Goal: Task Accomplishment & Management: Manage account settings

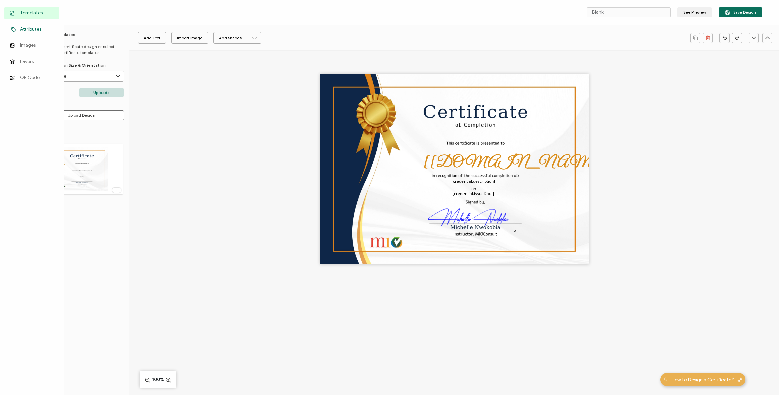
click at [28, 31] on span "Attributes" at bounding box center [31, 29] width 22 height 7
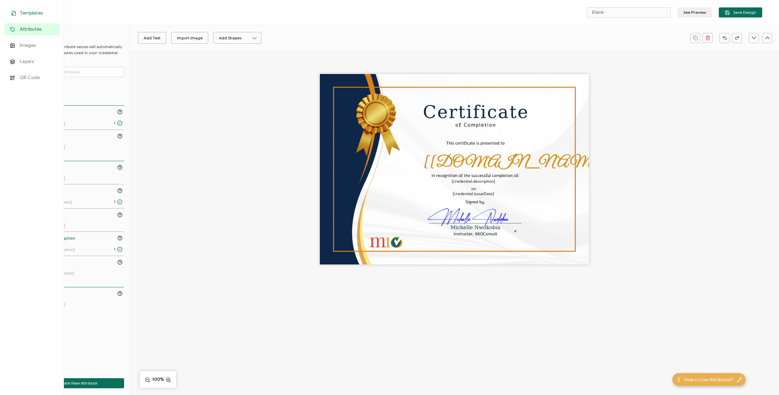
click at [24, 13] on span "Templates" at bounding box center [31, 13] width 23 height 7
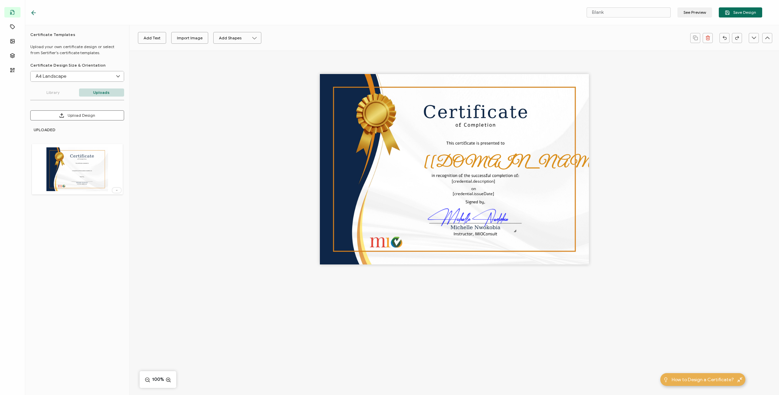
click at [89, 13] on div at bounding box center [152, 12] width 244 height 7
click at [35, 12] on icon at bounding box center [33, 12] width 7 height 7
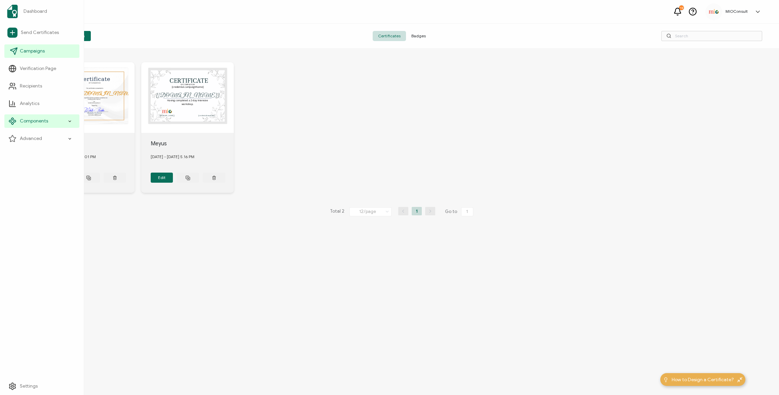
click at [33, 52] on span "Campaigns" at bounding box center [32, 51] width 25 height 7
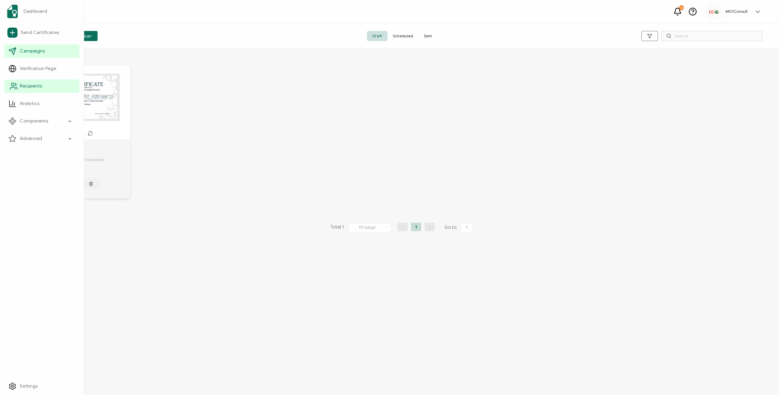
click at [35, 90] on link "Recipients" at bounding box center [41, 85] width 75 height 13
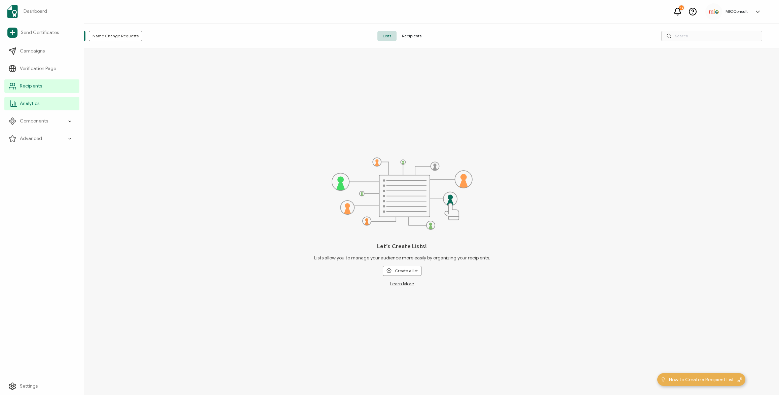
click at [46, 108] on link "Analytics" at bounding box center [41, 103] width 75 height 13
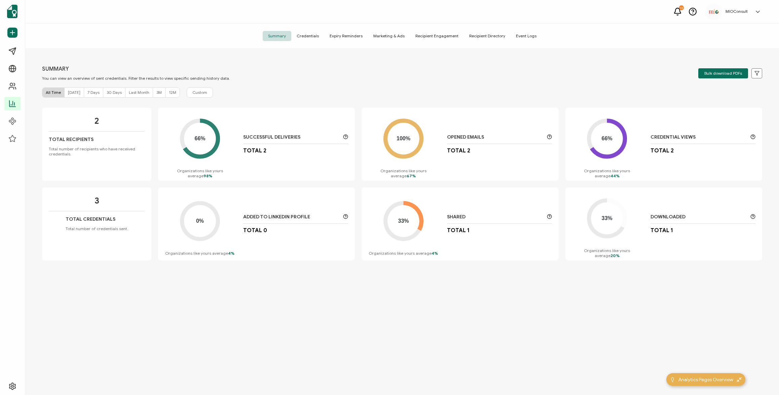
click at [313, 34] on span "Credentials" at bounding box center [307, 36] width 33 height 10
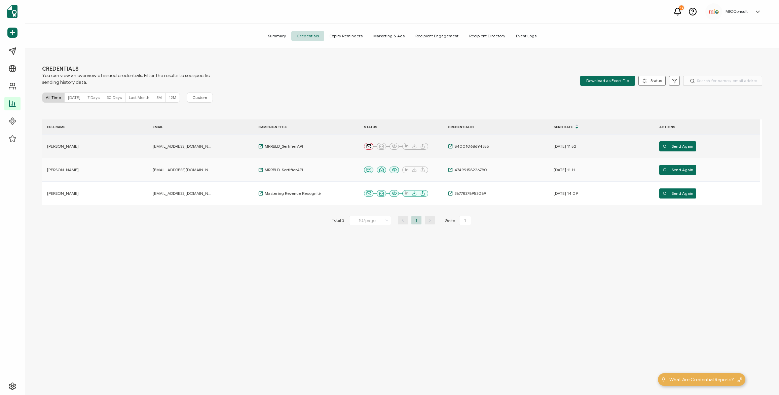
click at [103, 146] on div "[PERSON_NAME]" at bounding box center [75, 146] width 67 height 5
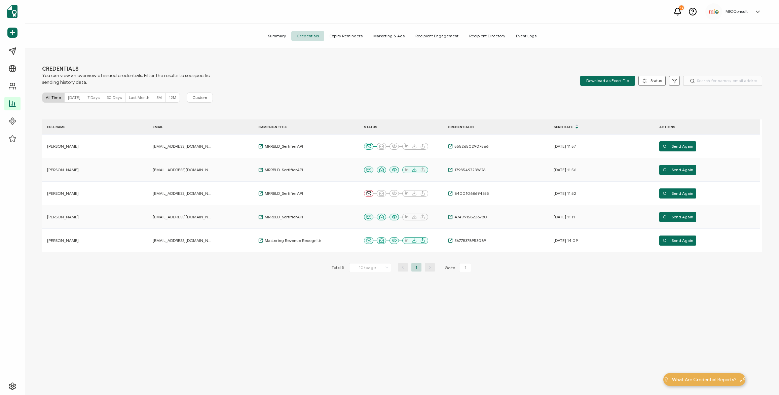
click at [285, 37] on span "Summary" at bounding box center [277, 36] width 29 height 10
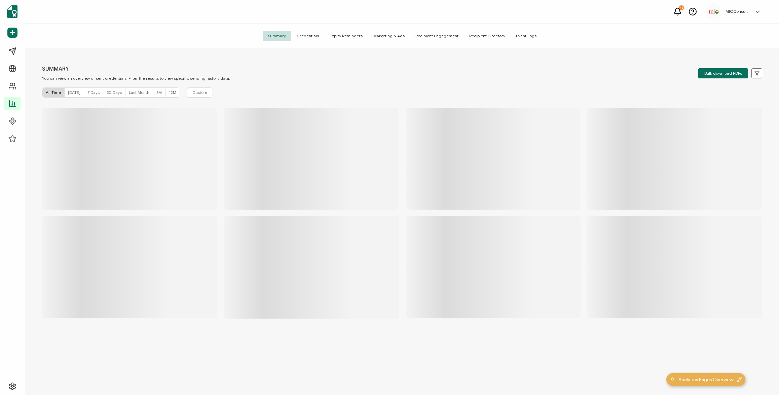
click at [308, 35] on span "Credentials" at bounding box center [307, 36] width 33 height 10
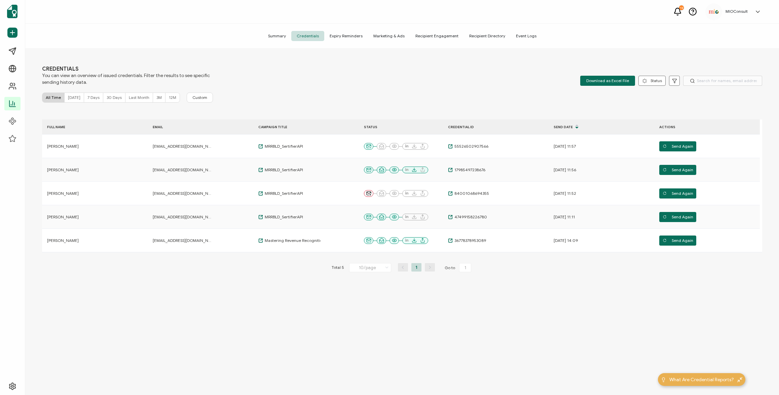
click at [483, 37] on span "Recipient Directory" at bounding box center [487, 36] width 47 height 10
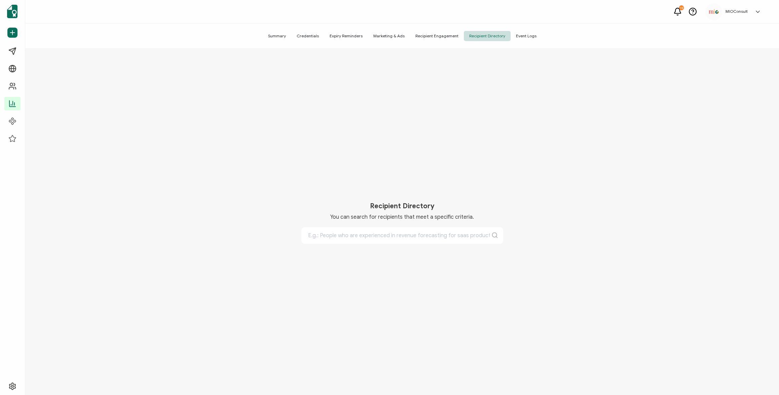
click at [436, 36] on span "Recipient Engagement" at bounding box center [437, 36] width 54 height 10
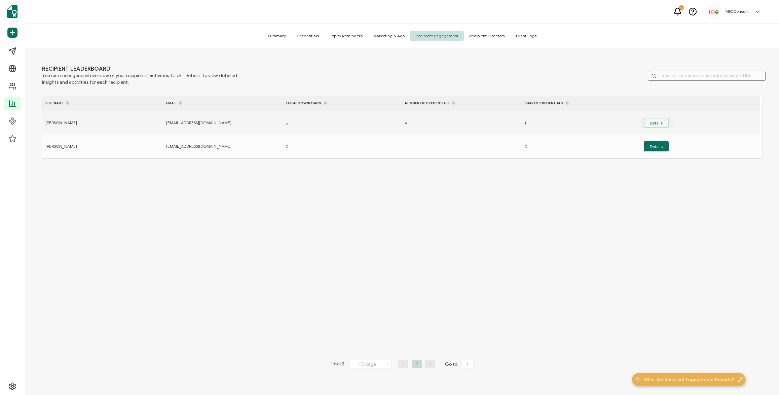
click at [660, 122] on button "Details" at bounding box center [656, 123] width 25 height 10
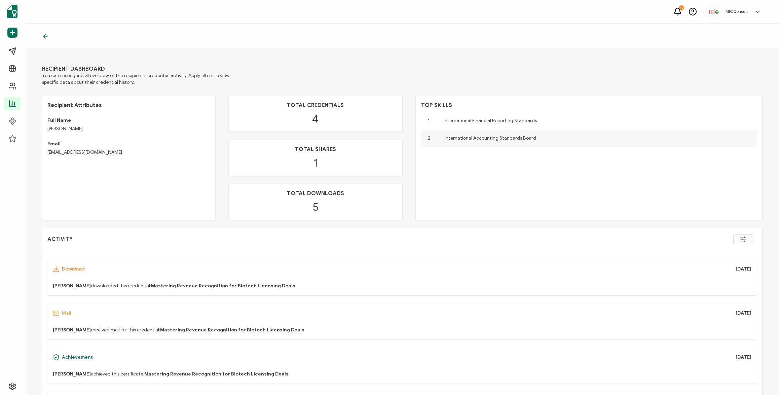
click at [41, 35] on div at bounding box center [401, 36] width 753 height 25
click at [45, 33] on icon at bounding box center [45, 36] width 7 height 7
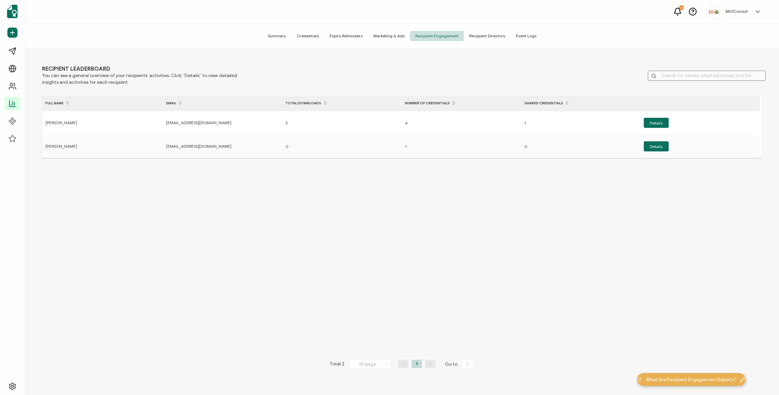
click at [517, 38] on span "Event Logs" at bounding box center [525, 36] width 31 height 10
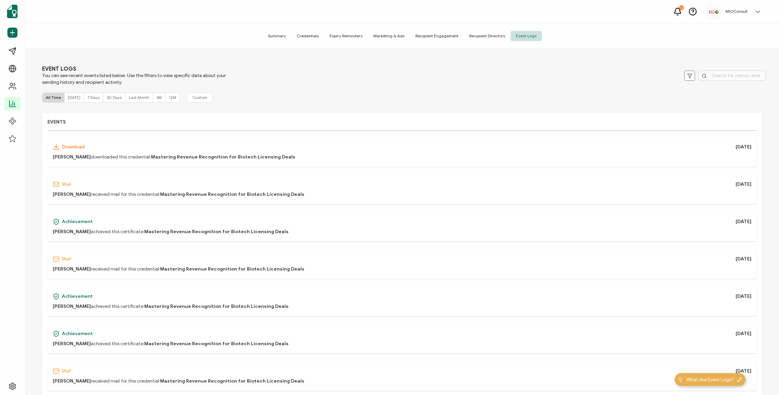
drag, startPoint x: 95, startPoint y: 49, endPoint x: 85, endPoint y: 56, distance: 12.4
click at [95, 51] on div "EVENT LOGS You can see recent events listed below. Use the filters to view spec…" at bounding box center [401, 223] width 753 height 348
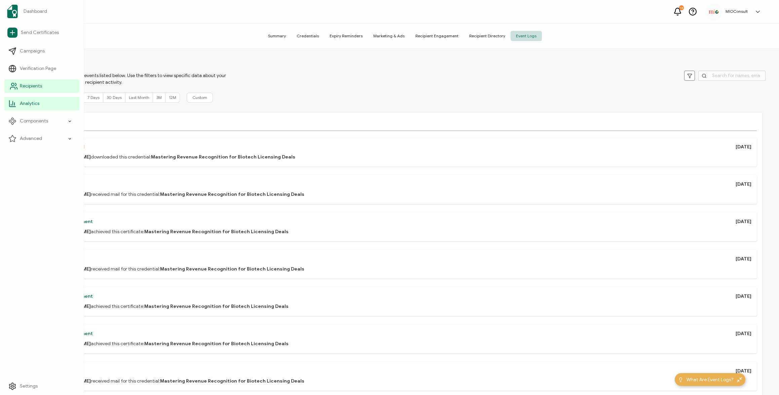
click at [12, 88] on icon at bounding box center [14, 86] width 8 height 8
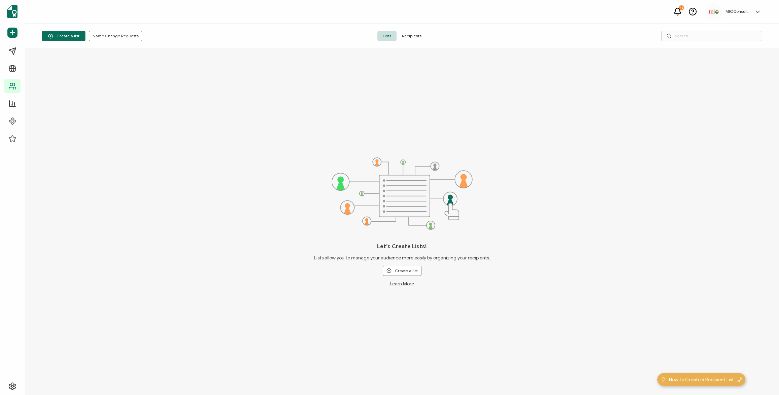
click at [414, 37] on span "Recipients" at bounding box center [411, 36] width 30 height 10
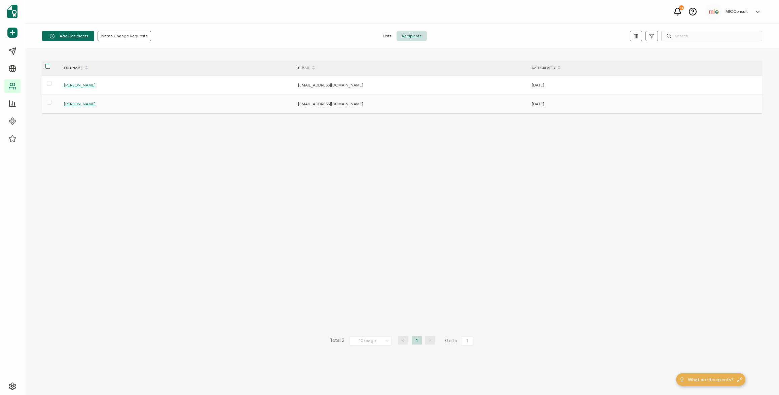
click at [48, 69] on span at bounding box center [47, 66] width 5 height 5
click at [50, 64] on input "checkbox" at bounding box center [50, 64] width 0 height 0
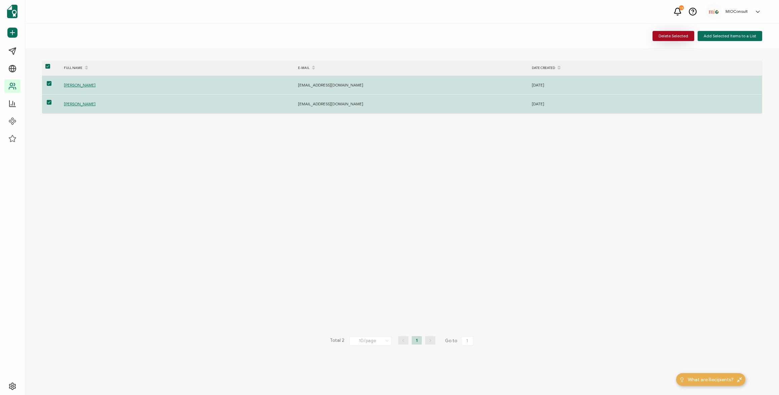
click at [680, 38] on span "Delete Selected" at bounding box center [673, 36] width 30 height 4
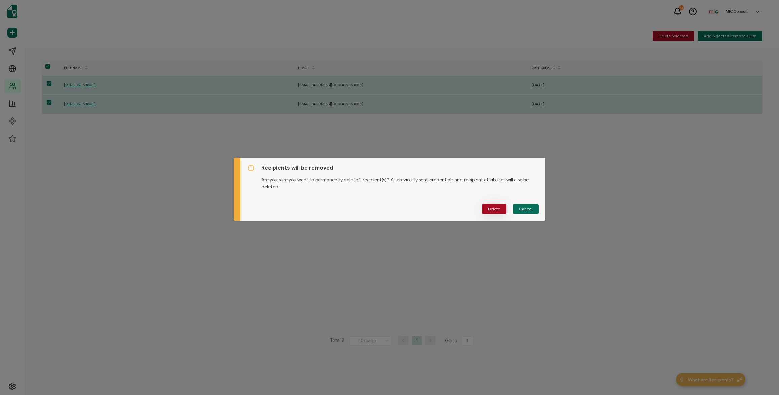
click at [493, 207] on span "Delete" at bounding box center [494, 209] width 12 height 4
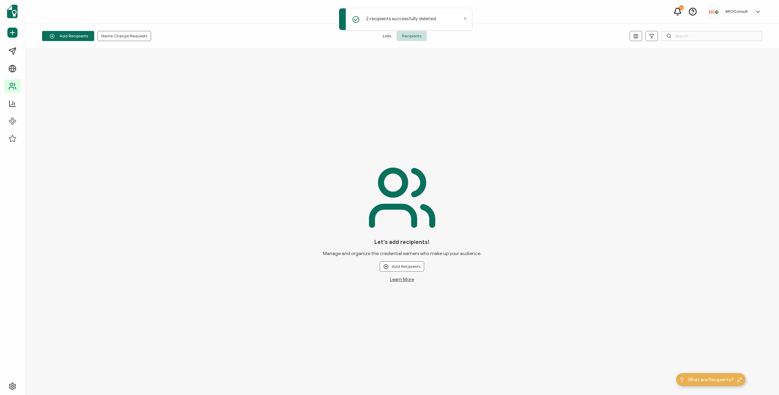
click at [251, 130] on div "Let’s add recipients! Manage and organize the credential earners who make up yo…" at bounding box center [401, 222] width 753 height 346
click at [30, 15] on link "Dashboard" at bounding box center [41, 11] width 75 height 19
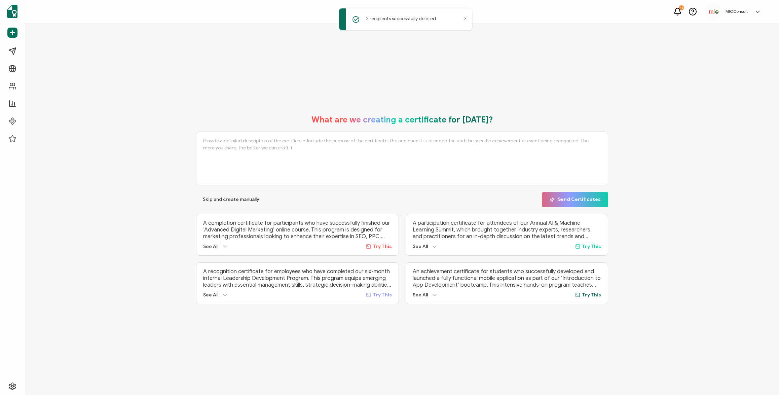
click at [184, 80] on div "What are we creating a certificate for today? Skip and create manually Send Cer…" at bounding box center [401, 209] width 753 height 371
click at [71, 121] on icon at bounding box center [70, 121] width 4 height 8
click at [44, 139] on span "Credential Designs" at bounding box center [44, 138] width 41 height 7
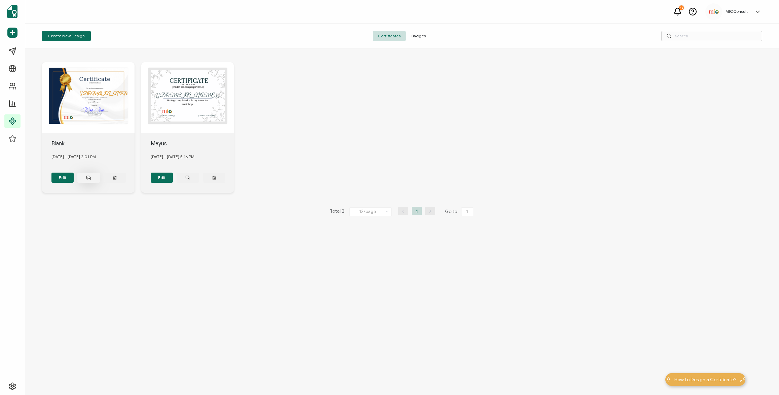
click at [90, 180] on button at bounding box center [88, 177] width 23 height 10
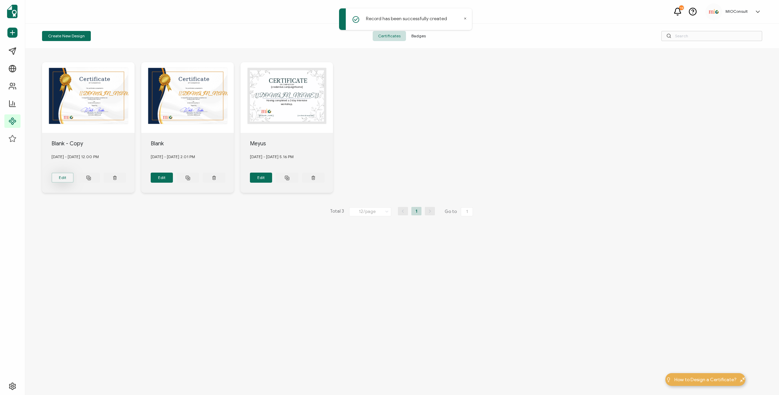
click at [62, 179] on button "Edit" at bounding box center [62, 177] width 23 height 10
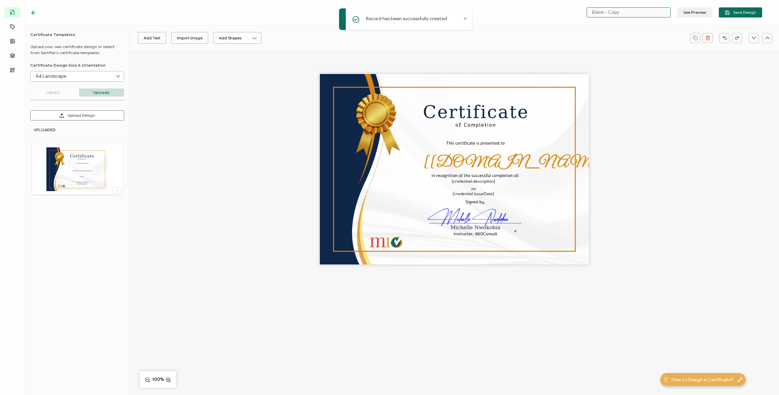
drag, startPoint x: 636, startPoint y: 14, endPoint x: 575, endPoint y: 13, distance: 60.5
click at [575, 13] on div "Blank - Copy See Preview Save Design" at bounding box center [640, 12] width 244 height 10
type input "MRR4BLD - Sert API"
click at [167, 378] on icon at bounding box center [168, 379] width 6 height 7
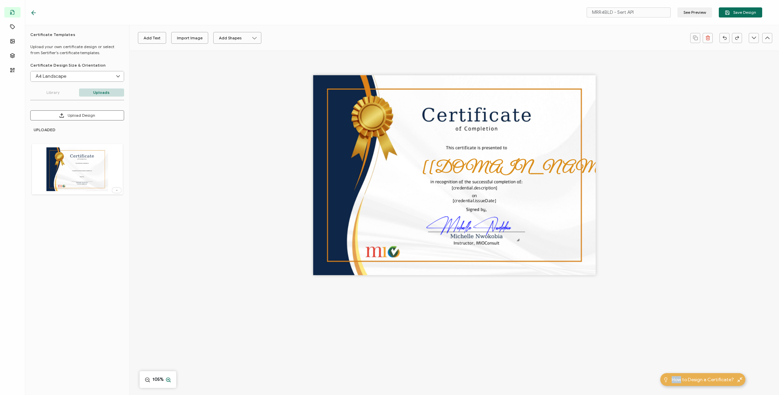
click at [168, 378] on icon at bounding box center [168, 379] width 6 height 7
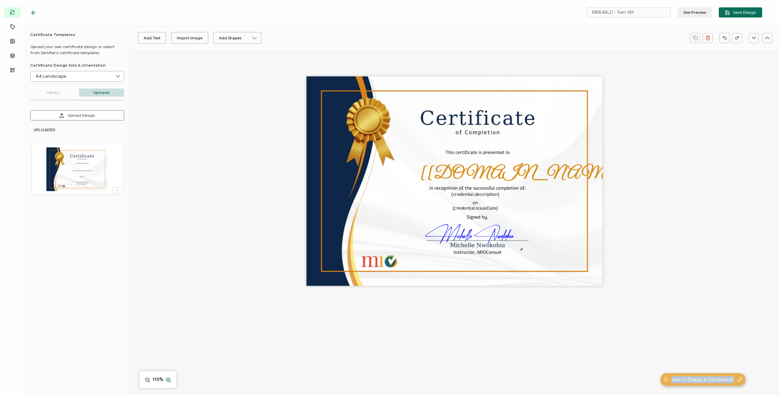
click at [168, 378] on icon at bounding box center [168, 379] width 6 height 7
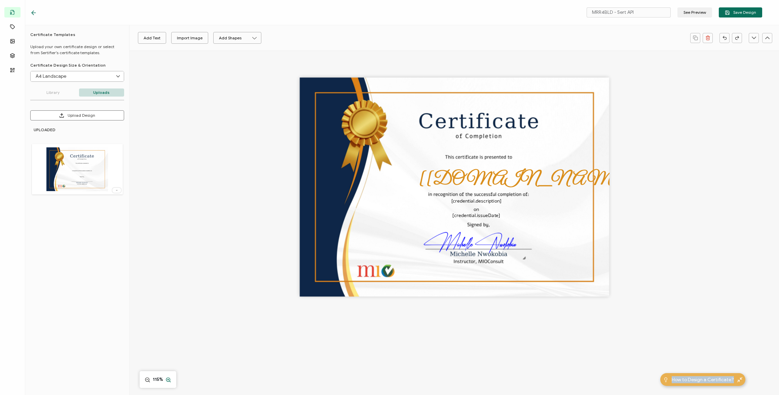
click at [168, 378] on icon at bounding box center [168, 379] width 6 height 7
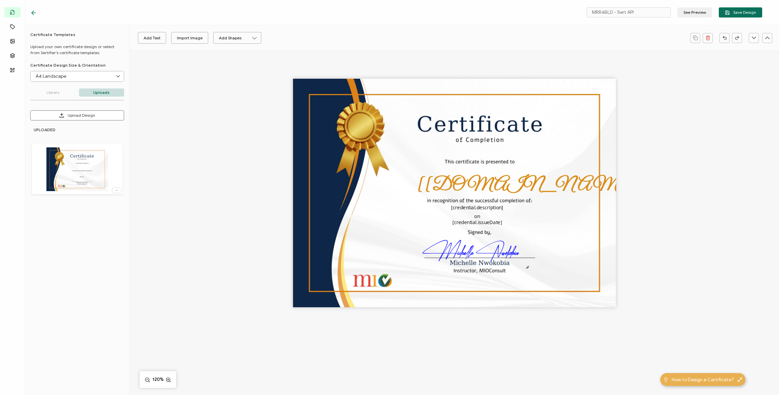
click at [494, 199] on div "The recipient’s full name, which will be automatically filled based on the info…" at bounding box center [454, 193] width 323 height 228
click at [158, 38] on button "Add Text" at bounding box center [152, 38] width 28 height 12
click at [468, 193] on pre "Edit this text" at bounding box center [454, 193] width 59 height 14
click at [484, 191] on div "Edit this text" at bounding box center [454, 193] width 121 height 16
click at [480, 192] on pre "Edit this text" at bounding box center [454, 193] width 59 height 14
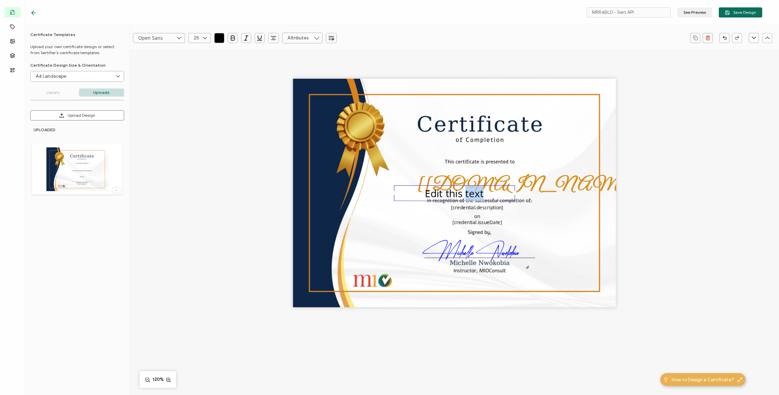
click at [480, 192] on pre "Edit this text" at bounding box center [454, 193] width 59 height 14
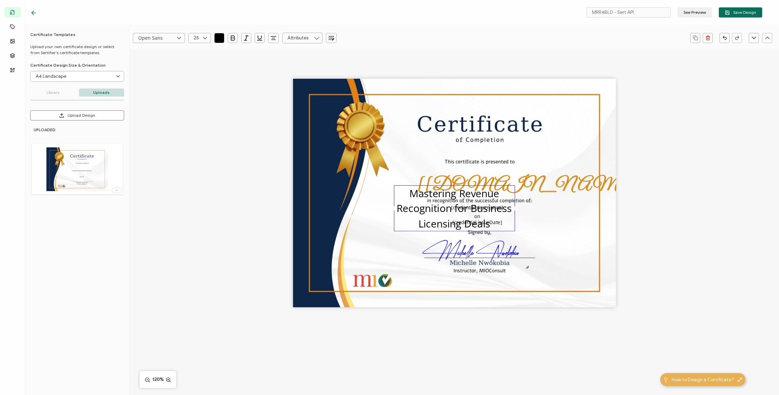
click at [318, 39] on icon at bounding box center [316, 38] width 8 height 11
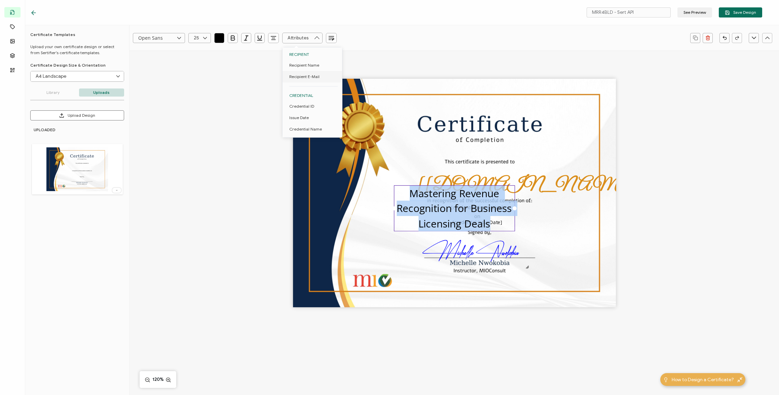
drag, startPoint x: 491, startPoint y: 225, endPoint x: 406, endPoint y: 194, distance: 90.0
click at [406, 194] on div "Mastering Revenue Recognition for Business Licensing Deals" at bounding box center [454, 208] width 121 height 46
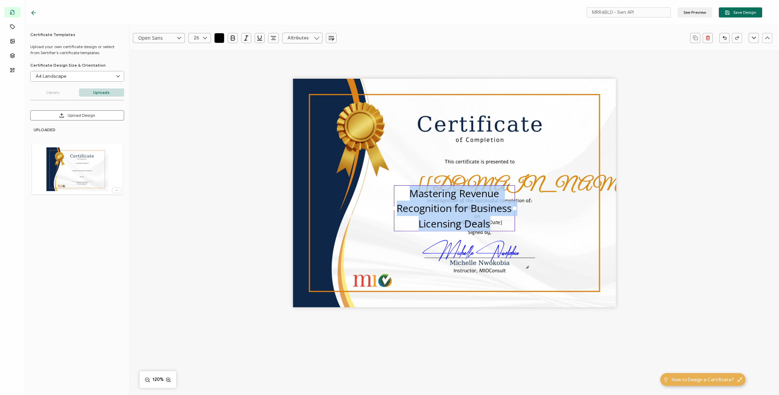
click at [331, 39] on icon "button" at bounding box center [331, 38] width 7 height 7
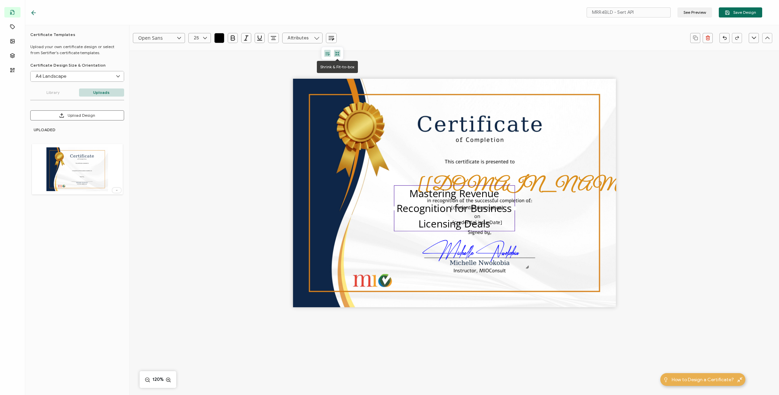
click at [336, 53] on icon at bounding box center [337, 53] width 5 height 5
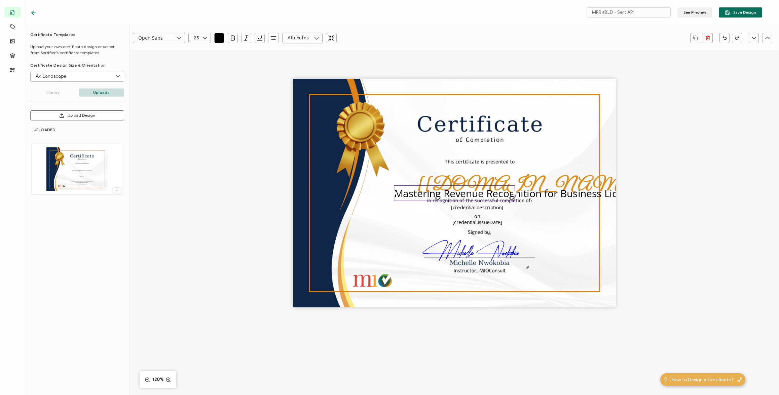
click at [329, 36] on icon "button" at bounding box center [331, 38] width 7 height 7
click at [205, 36] on icon at bounding box center [205, 38] width 8 height 10
drag, startPoint x: 202, startPoint y: 80, endPoint x: 197, endPoint y: 106, distance: 26.6
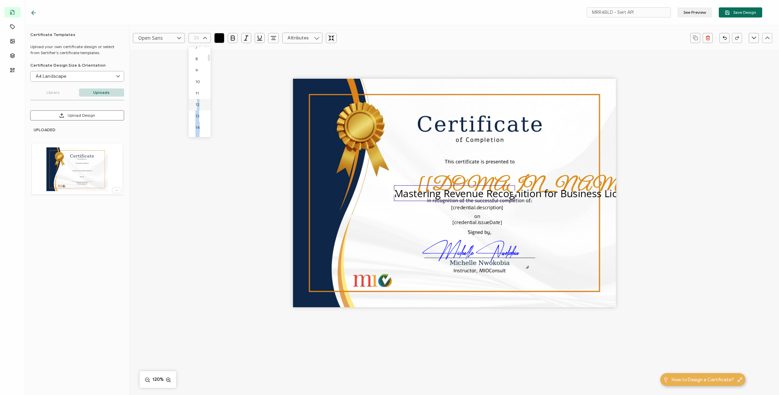
click at [198, 103] on span "12" at bounding box center [197, 104] width 4 height 5
type input "12"
click at [414, 185] on pre "Mastering Revenue Recognition for Business Licensing Deals" at bounding box center [462, 188] width 137 height 7
click at [403, 213] on div "[recipient.name] The date the credential was issued. This will automatically up…" at bounding box center [454, 193] width 323 height 228
click at [410, 189] on pre "Mastering Revenue Recognition for Business Licensing Deals" at bounding box center [462, 188] width 137 height 7
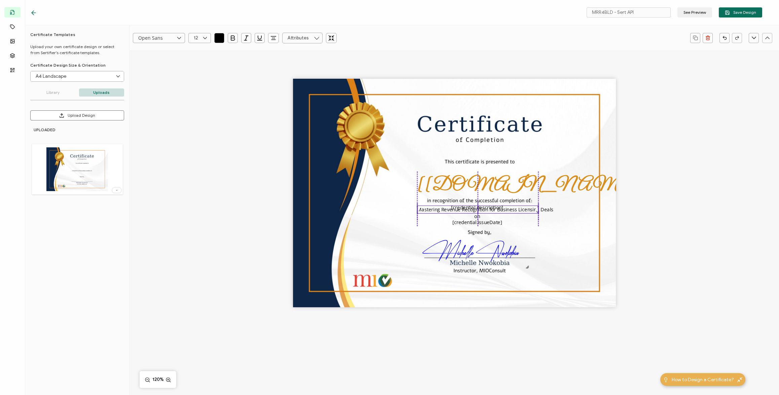
drag, startPoint x: 411, startPoint y: 188, endPoint x: 433, endPoint y: 209, distance: 30.5
click at [433, 209] on pre "Mastering Revenue Recognition for Business Licensing Deals" at bounding box center [485, 209] width 137 height 7
click at [570, 169] on div "[recipient.name] The date the credential was issued. This will automatically up…" at bounding box center [454, 193] width 323 height 228
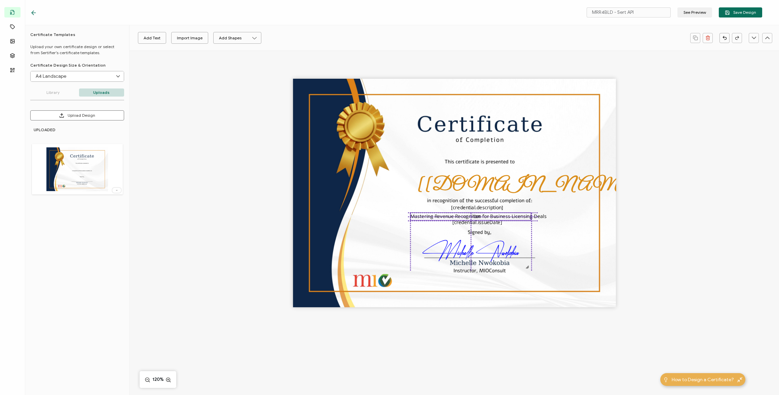
drag, startPoint x: 517, startPoint y: 208, endPoint x: 509, endPoint y: 215, distance: 11.2
click at [509, 215] on pre "Mastering Revenue Recognition for Business Licensing Deals" at bounding box center [478, 215] width 137 height 7
click at [508, 211] on pre "Mastering Revenue Recognition for Business Licensing Deals" at bounding box center [478, 212] width 137 height 7
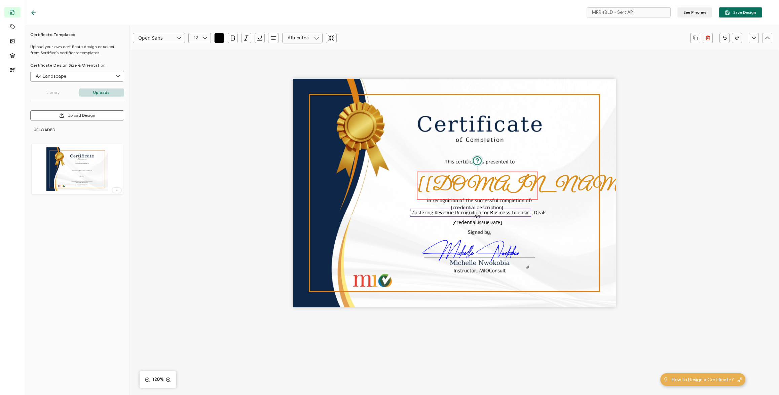
click at [536, 179] on div "[[DOMAIN_NAME]]" at bounding box center [477, 185] width 121 height 28
click at [489, 206] on pre "[credential.description]" at bounding box center [477, 206] width 52 height 7
click at [208, 112] on div "[recipient.name] The date the credential was issued. This will automatically up…" at bounding box center [454, 206] width 779 height 313
click at [253, 38] on icon at bounding box center [254, 38] width 6 height 6
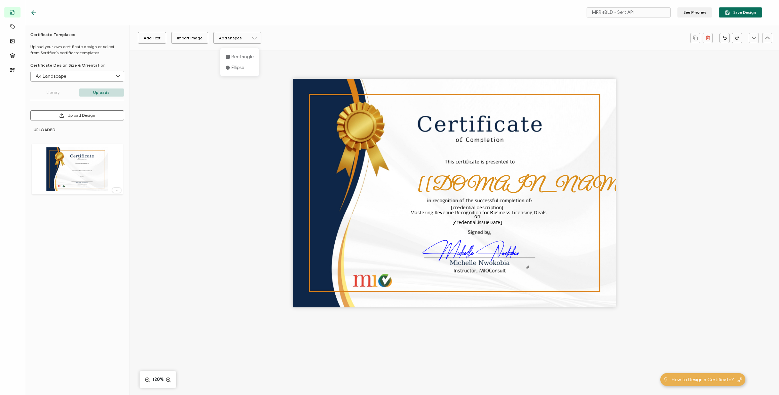
drag, startPoint x: 205, startPoint y: 106, endPoint x: 201, endPoint y: 66, distance: 39.6
click at [206, 104] on div "[recipient.name] The date the credential was issued. This will automatically up…" at bounding box center [454, 206] width 779 height 313
click at [417, 152] on div "[recipient.name] The date the credential was issued. This will automatically up…" at bounding box center [454, 193] width 323 height 228
click at [158, 40] on button "Add Text" at bounding box center [152, 38] width 28 height 12
click at [457, 195] on pre "Edit this text" at bounding box center [454, 193] width 59 height 14
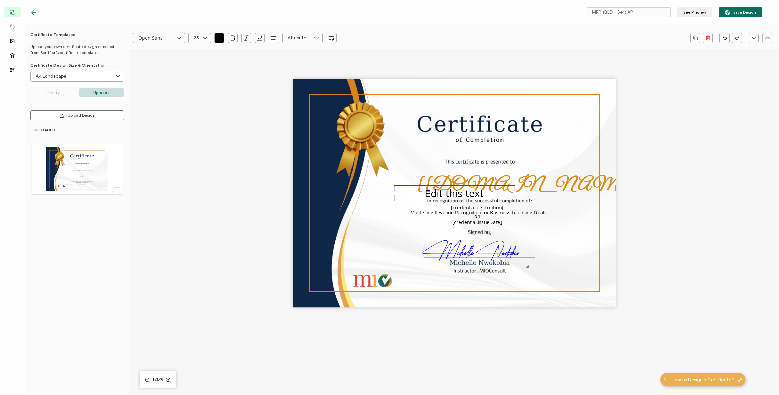
click at [316, 36] on icon at bounding box center [316, 38] width 8 height 11
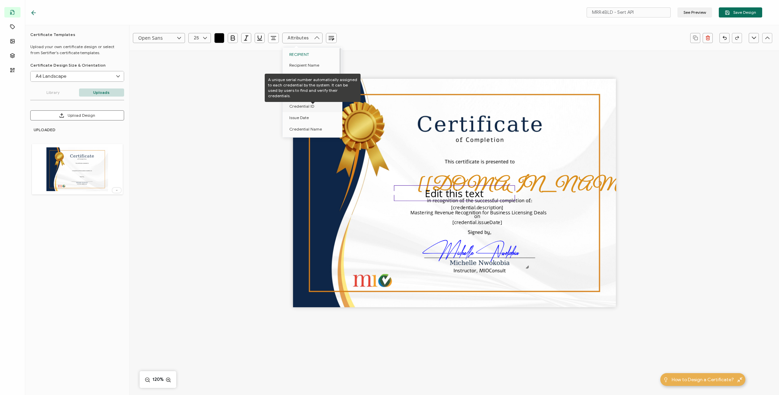
click at [301, 107] on span "Credential ID" at bounding box center [301, 106] width 25 height 11
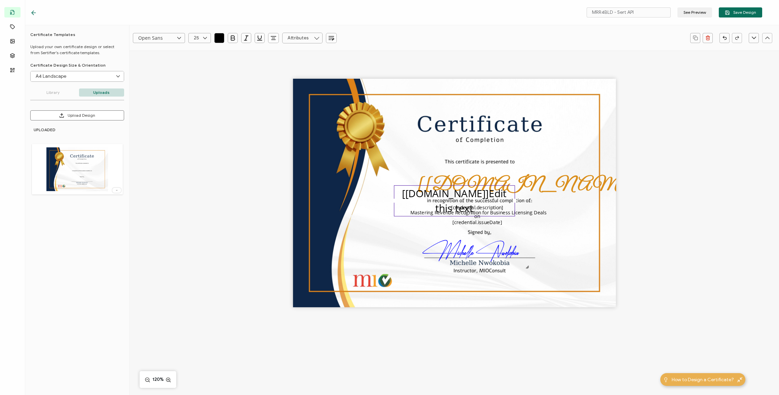
click at [202, 38] on icon at bounding box center [205, 38] width 8 height 10
click at [197, 108] on span "12" at bounding box center [197, 107] width 4 height 5
type input "12"
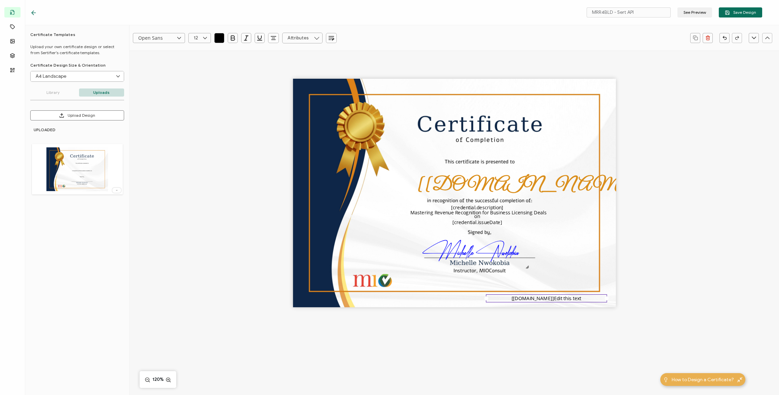
drag, startPoint x: 435, startPoint y: 188, endPoint x: 526, endPoint y: 297, distance: 142.0
click at [527, 297] on pre "[credential.id]Edit this text" at bounding box center [546, 297] width 70 height 7
click at [576, 299] on div "[credential.id]Edit this text" at bounding box center [545, 298] width 121 height 8
click at [553, 271] on div "[recipient.name] The date the credential was issued. This will automatically up…" at bounding box center [454, 193] width 323 height 228
click at [540, 298] on pre "[[DOMAIN_NAME]]" at bounding box center [547, 296] width 42 height 7
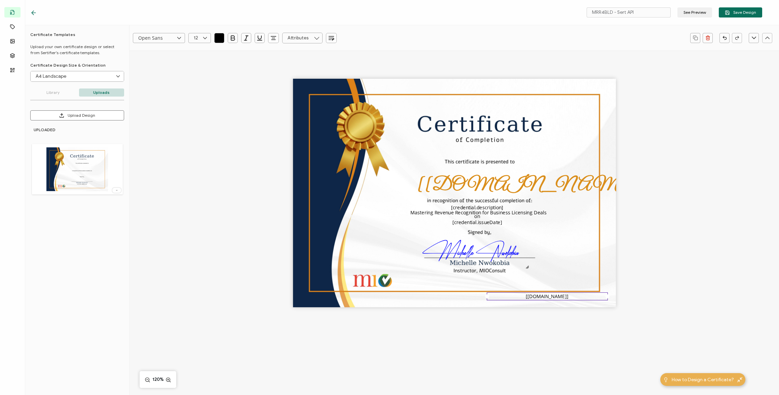
click at [543, 262] on div "[recipient.name] The date the credential was issued. This will automatically up…" at bounding box center [454, 193] width 323 height 228
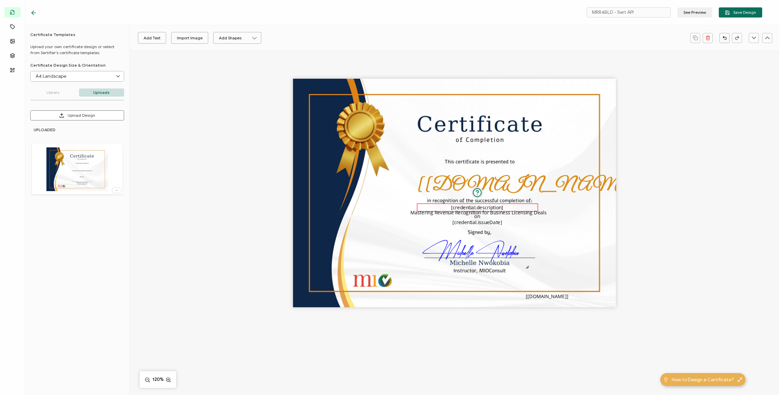
click at [462, 205] on pre "[credential.description]" at bounding box center [477, 206] width 52 height 7
click at [525, 210] on pre "Mastering Revenue Recognition for Business Licensing Deals" at bounding box center [478, 212] width 137 height 7
click at [547, 239] on div "[recipient.name] The date the credential was issued. This will automatically up…" at bounding box center [454, 193] width 323 height 228
click at [486, 205] on pre "Mastering Revenue Recognition for Business Licensing Deals" at bounding box center [478, 206] width 137 height 7
click at [564, 256] on div "[recipient.name] The date the credential was issued. This will automatically up…" at bounding box center [454, 193] width 323 height 228
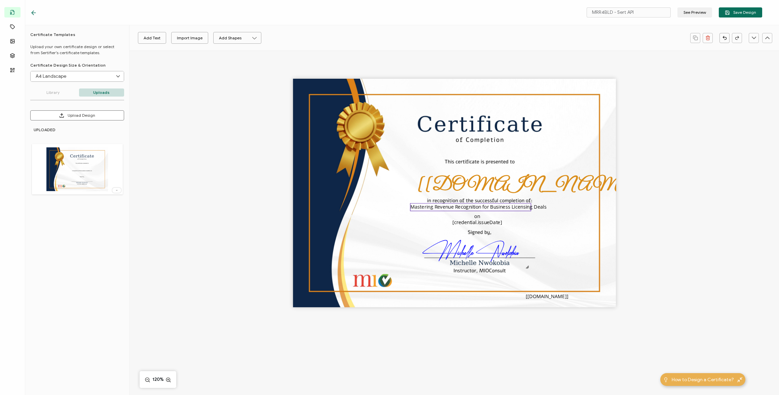
click at [505, 206] on pre "Mastering Revenue Recognition for Business Licensing Deals" at bounding box center [478, 206] width 137 height 7
click at [234, 39] on icon "button" at bounding box center [232, 38] width 7 height 7
click at [563, 252] on div "[recipient.name] The date the credential was issued. This will automatically up…" at bounding box center [454, 193] width 323 height 228
click at [700, 14] on button "See Preview" at bounding box center [694, 12] width 35 height 10
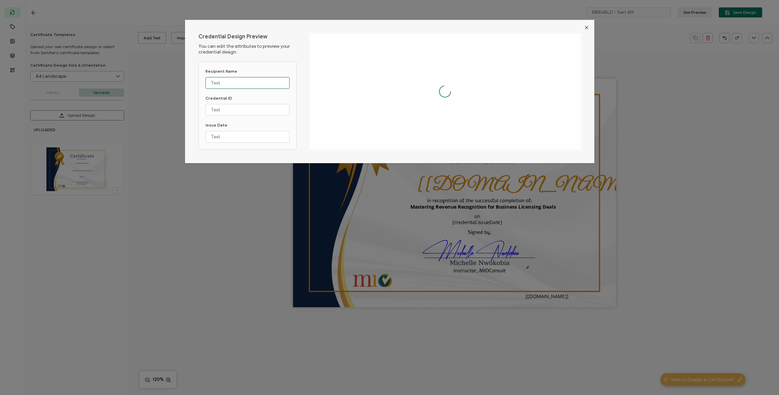
click at [243, 84] on input "Test" at bounding box center [247, 83] width 84 height 12
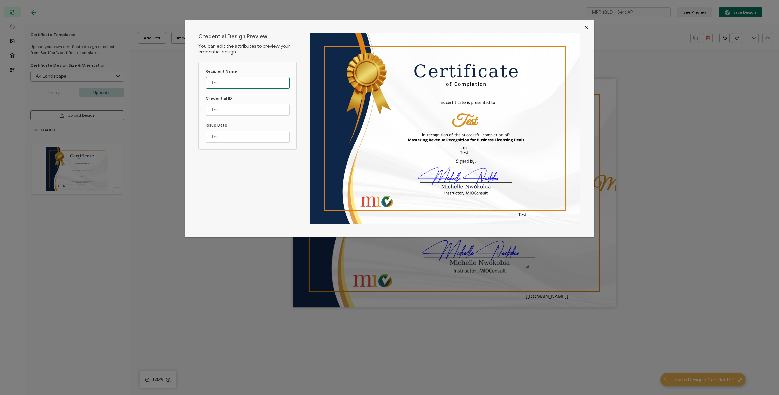
drag, startPoint x: 242, startPoint y: 84, endPoint x: 192, endPoint y: 80, distance: 50.9
click at [192, 80] on div "Credential Design Preview You can edit the attributes to preview your credentia…" at bounding box center [389, 128] width 409 height 217
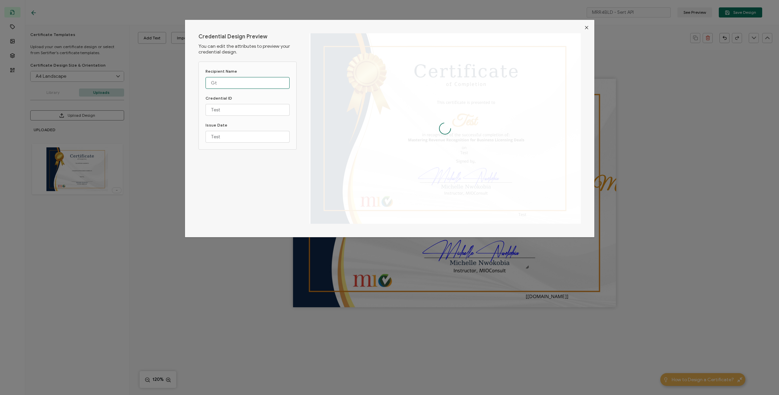
type input "G"
type input "[PERSON_NAME]"
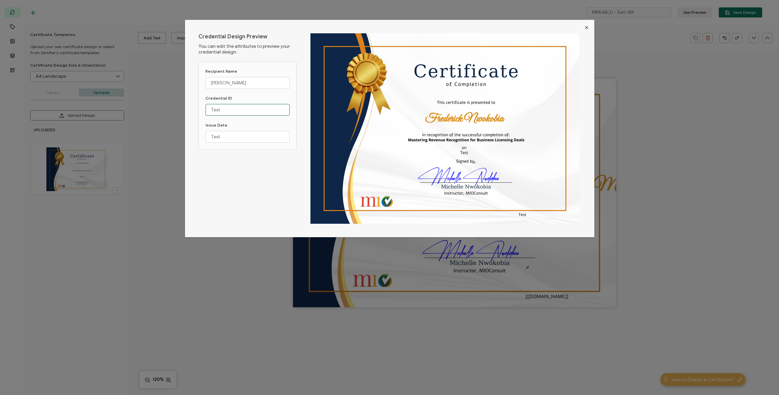
drag, startPoint x: 222, startPoint y: 111, endPoint x: 204, endPoint y: 110, distance: 17.8
click at [205, 110] on input "Test" at bounding box center [247, 110] width 84 height 12
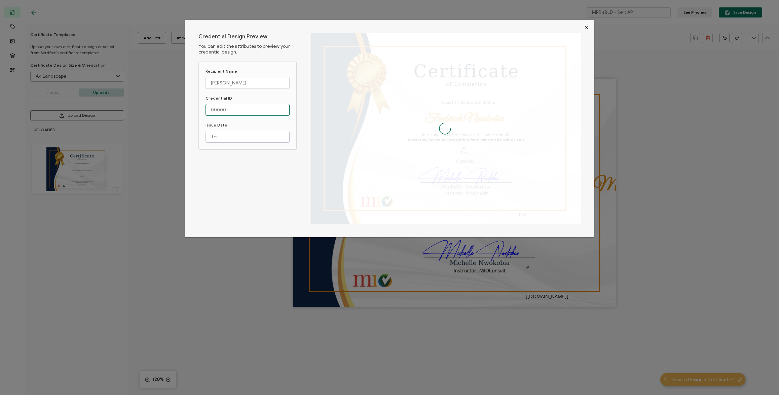
type input "000001"
click at [225, 137] on input "Test" at bounding box center [247, 137] width 84 height 12
drag, startPoint x: 225, startPoint y: 136, endPoint x: 192, endPoint y: 129, distance: 34.0
click at [192, 129] on div "Credential Design Preview You can edit the attributes to preview your credentia…" at bounding box center [389, 128] width 409 height 217
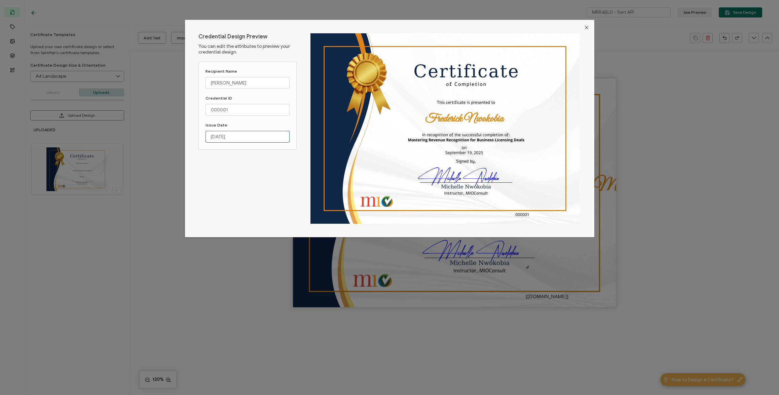
type input "September 19, 2025"
click at [587, 28] on icon "Close" at bounding box center [586, 27] width 5 height 5
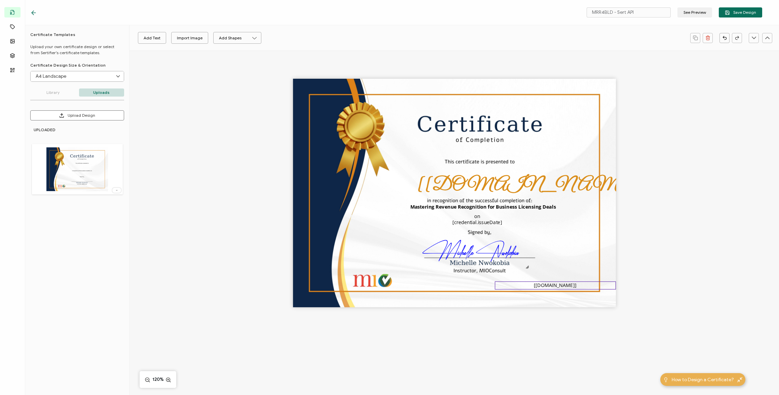
drag, startPoint x: 550, startPoint y: 296, endPoint x: 579, endPoint y: 285, distance: 31.3
click at [579, 285] on div "[[DOMAIN_NAME]]" at bounding box center [555, 285] width 121 height 8
drag, startPoint x: 496, startPoint y: 285, endPoint x: 561, endPoint y: 288, distance: 65.3
click at [561, 288] on div "[recipient.name] The date the credential was issued. This will automatically up…" at bounding box center [454, 193] width 323 height 228
drag, startPoint x: 590, startPoint y: 284, endPoint x: 572, endPoint y: 284, distance: 17.8
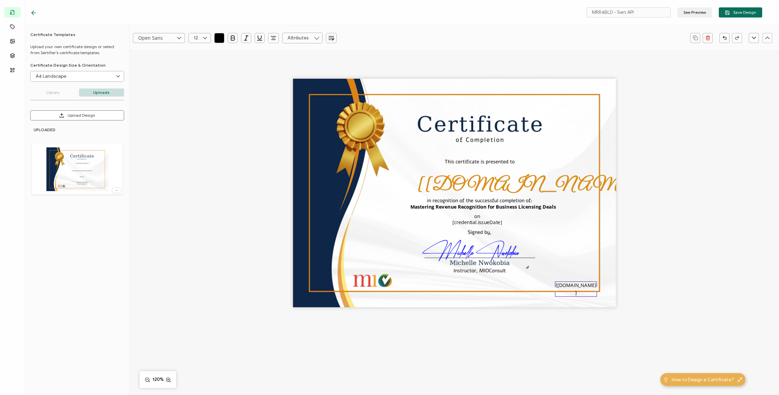
click at [572, 284] on pre "[[DOMAIN_NAME]]" at bounding box center [575, 288] width 41 height 14
click at [531, 209] on div at bounding box center [531, 206] width 3 height 7
type input "12"
drag, startPoint x: 531, startPoint y: 207, endPoint x: 560, endPoint y: 212, distance: 30.0
click at [560, 212] on div "[recipient.name] The date the credential was issued. This will automatically up…" at bounding box center [454, 193] width 323 height 228
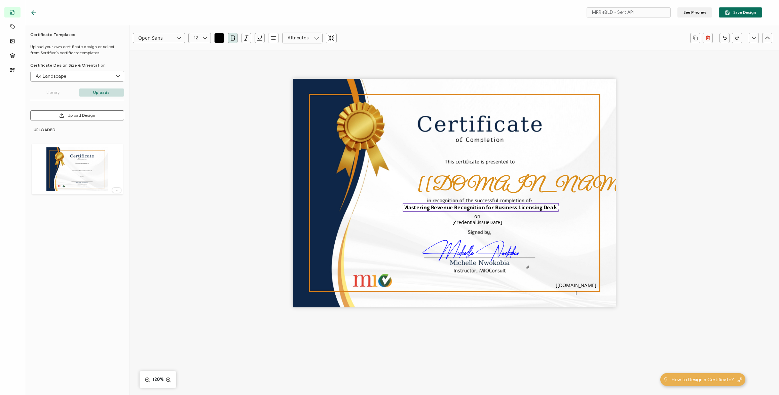
click at [566, 175] on div "[recipient.name] The date the credential was issued. This will automatically up…" at bounding box center [454, 193] width 323 height 228
click at [490, 207] on pre "Mastering Revenue Recognition for Business Licensing Deals" at bounding box center [480, 206] width 154 height 7
click at [567, 179] on div "[recipient.name] The date the credential was issued. This will automatically up…" at bounding box center [454, 193] width 323 height 228
click at [546, 208] on pre "Mastering Revenue Recognition for Business Licensing Deals" at bounding box center [480, 206] width 146 height 7
click at [564, 238] on div "[recipient.name] The date the credential was issued. This will automatically up…" at bounding box center [454, 193] width 323 height 228
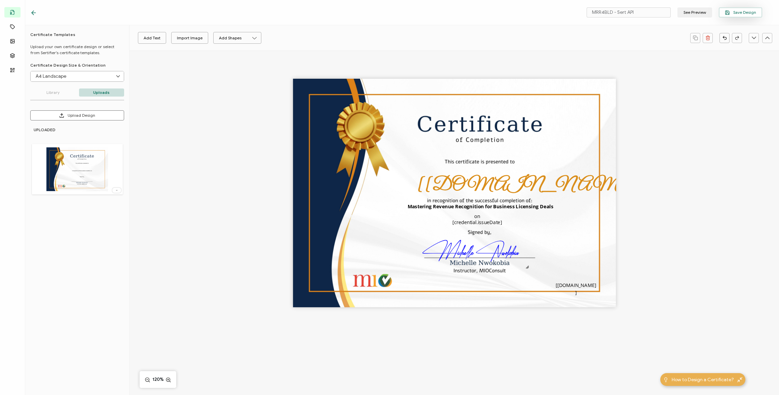
click at [736, 12] on span "Save Design" at bounding box center [740, 12] width 31 height 5
click at [33, 14] on icon at bounding box center [33, 12] width 7 height 7
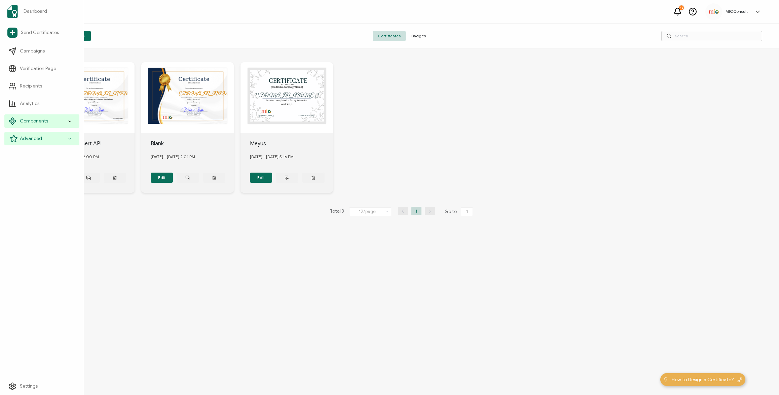
click at [70, 141] on icon at bounding box center [70, 139] width 4 height 8
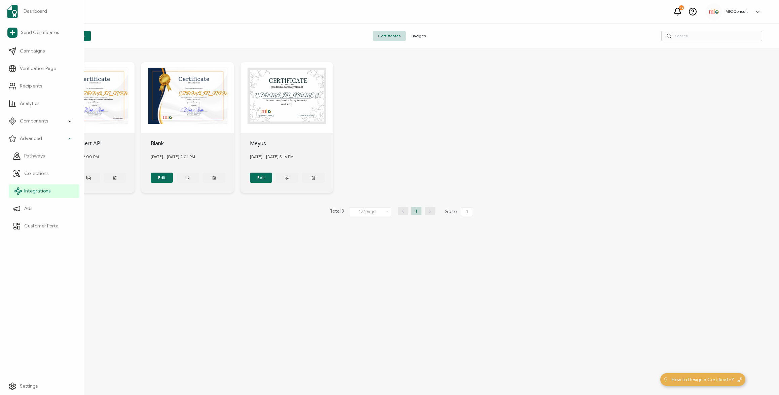
click at [47, 193] on span "Integrations" at bounding box center [37, 191] width 26 height 7
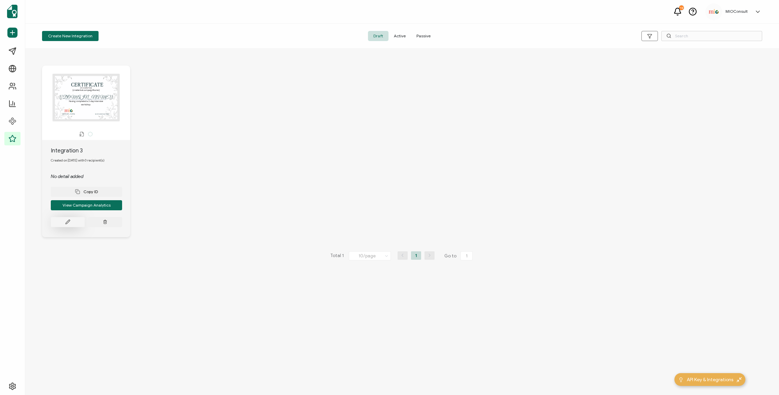
click at [79, 222] on button at bounding box center [68, 222] width 34 height 10
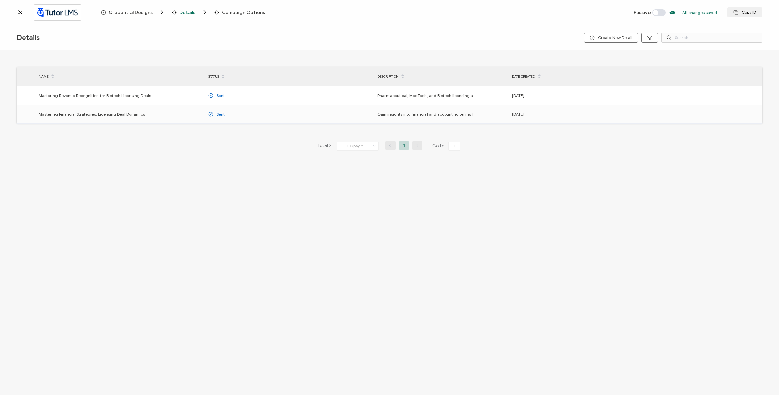
click at [17, 11] on icon at bounding box center [20, 12] width 7 height 7
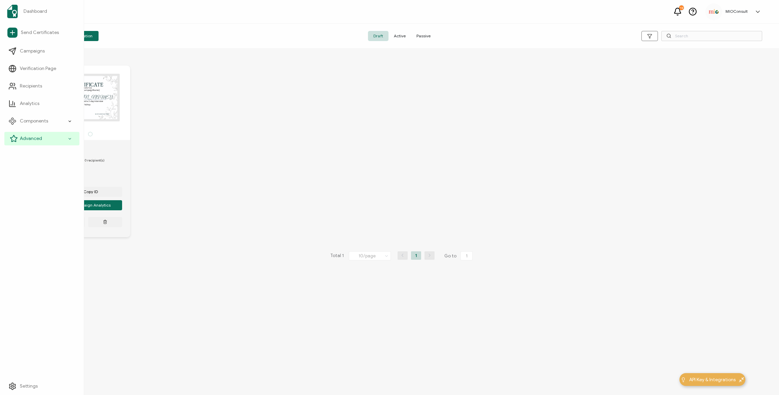
click at [70, 137] on icon at bounding box center [70, 139] width 4 height 8
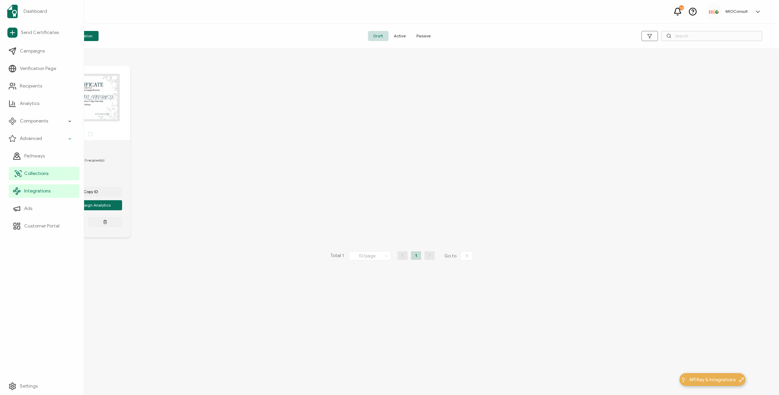
click at [54, 170] on link "Collections" at bounding box center [44, 173] width 71 height 13
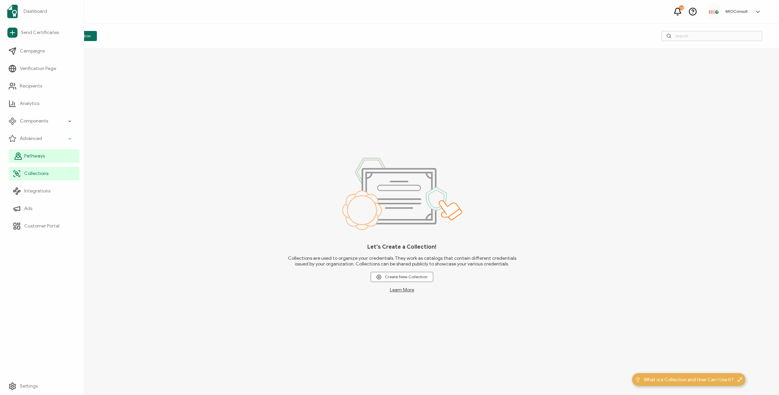
click at [55, 157] on link "Pathways" at bounding box center [44, 155] width 71 height 13
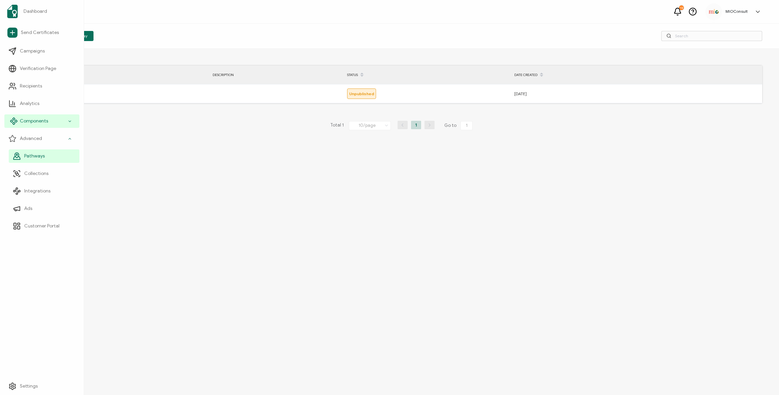
click at [62, 120] on div "Components" at bounding box center [41, 120] width 75 height 13
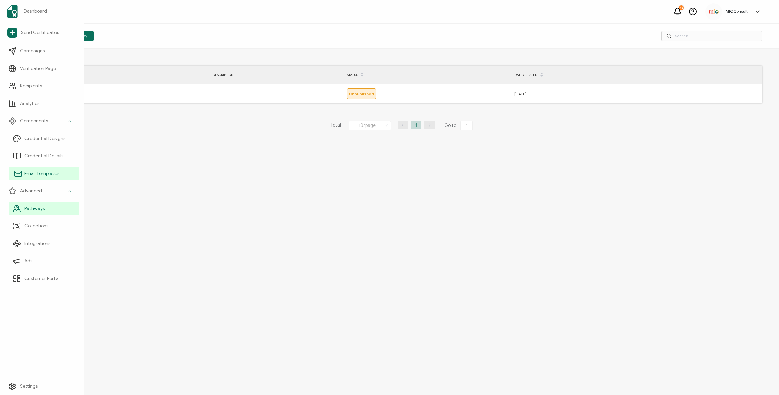
click at [59, 173] on link "Email Templates" at bounding box center [44, 173] width 71 height 13
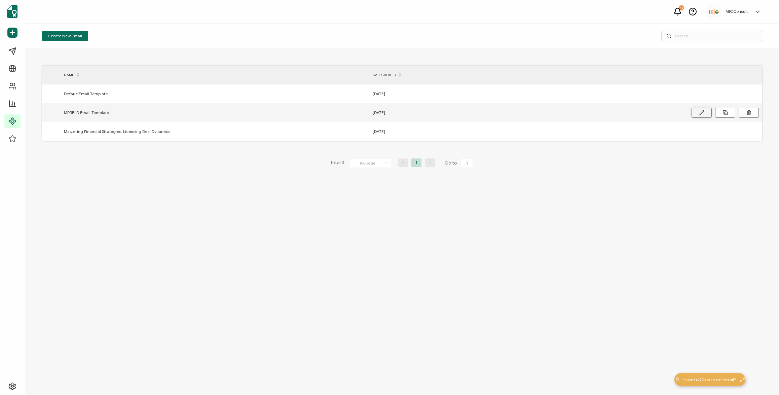
click at [697, 116] on button at bounding box center [701, 113] width 20 height 10
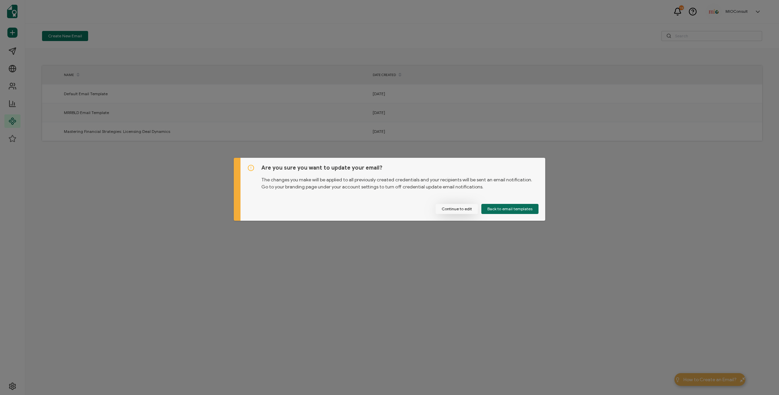
click at [456, 206] on button "Continue to edit" at bounding box center [456, 209] width 42 height 10
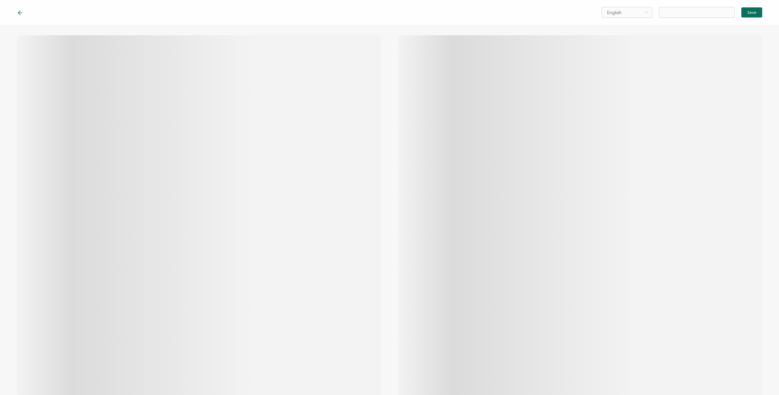
type input "MRRBLD Email Template"
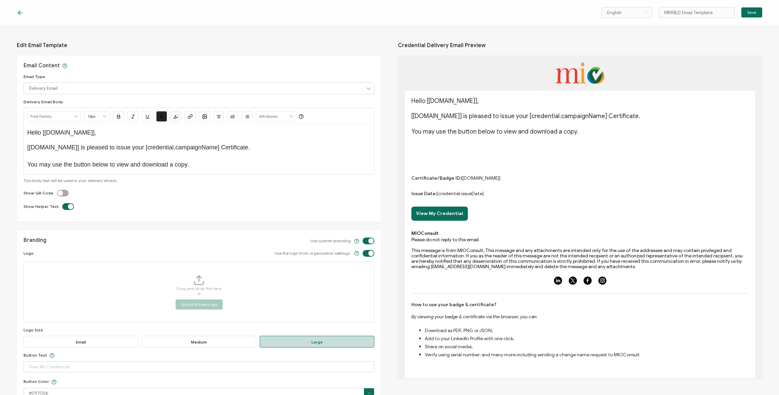
click at [18, 12] on icon at bounding box center [20, 12] width 7 height 7
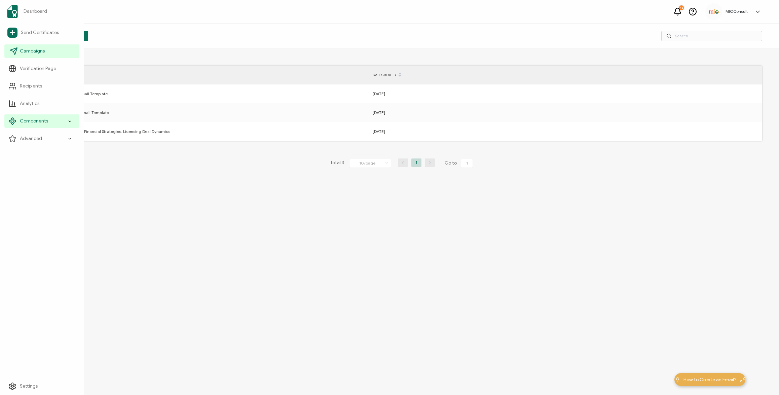
click at [42, 54] on span "Campaigns" at bounding box center [32, 51] width 25 height 7
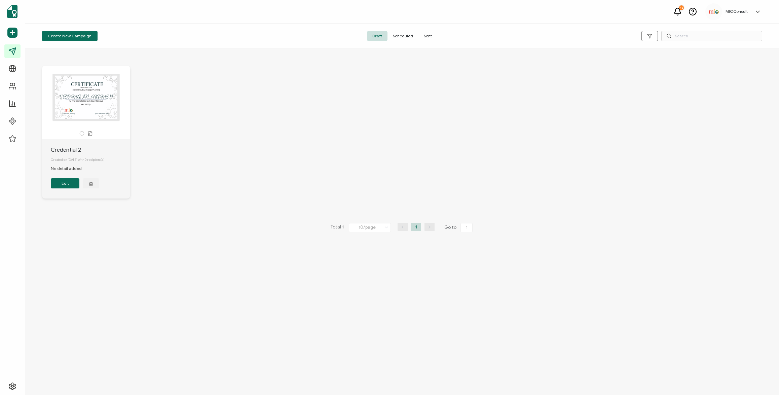
click at [68, 185] on button "Edit" at bounding box center [65, 183] width 29 height 10
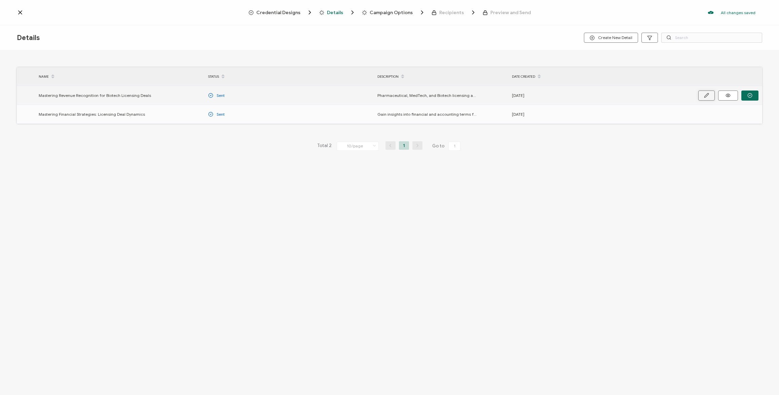
click at [702, 94] on button "button" at bounding box center [706, 95] width 16 height 10
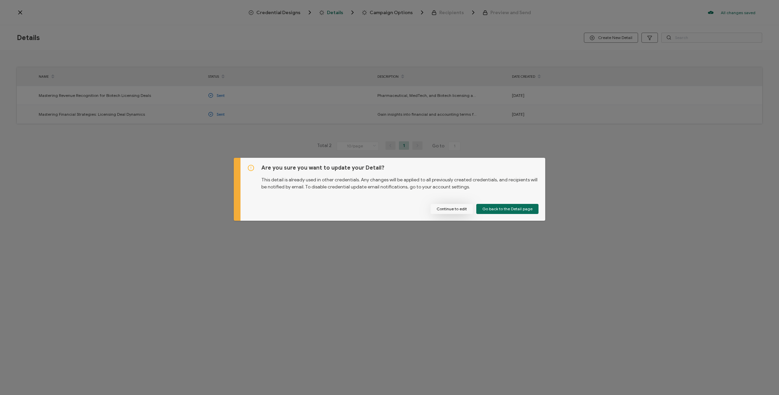
click at [462, 211] on button "Continue to edit" at bounding box center [451, 209] width 42 height 10
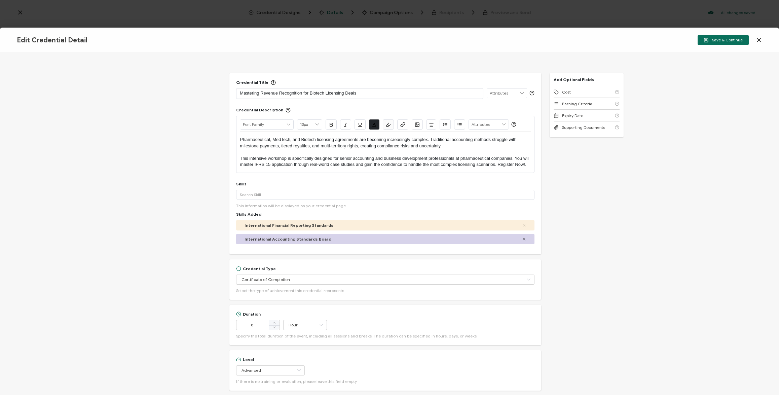
click at [760, 41] on icon at bounding box center [758, 40] width 7 height 7
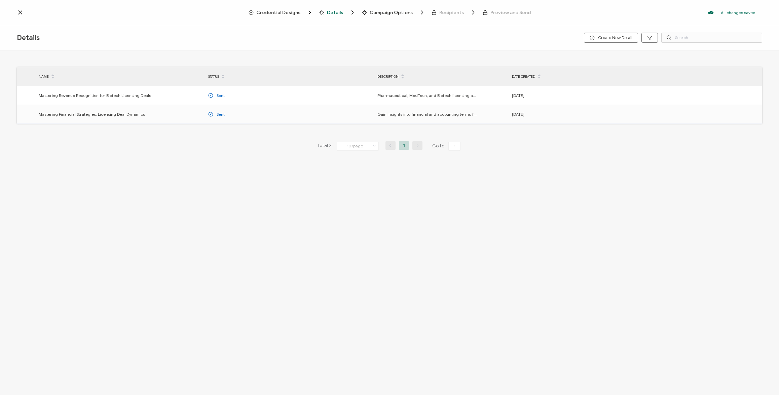
click at [289, 15] on span "Credential Designs" at bounding box center [278, 12] width 44 height 5
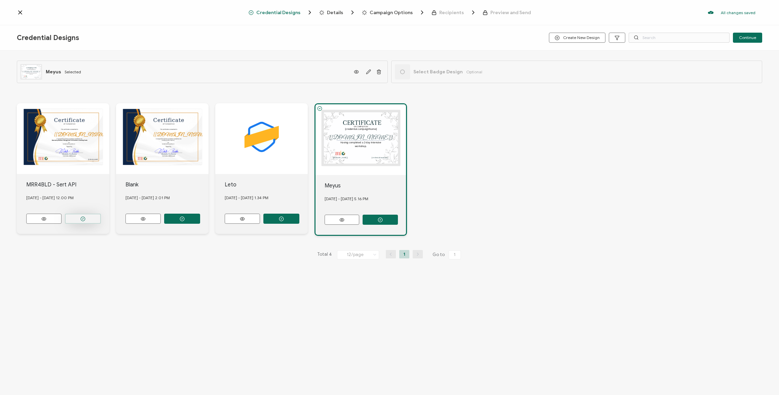
click at [92, 221] on button "button" at bounding box center [83, 218] width 36 height 10
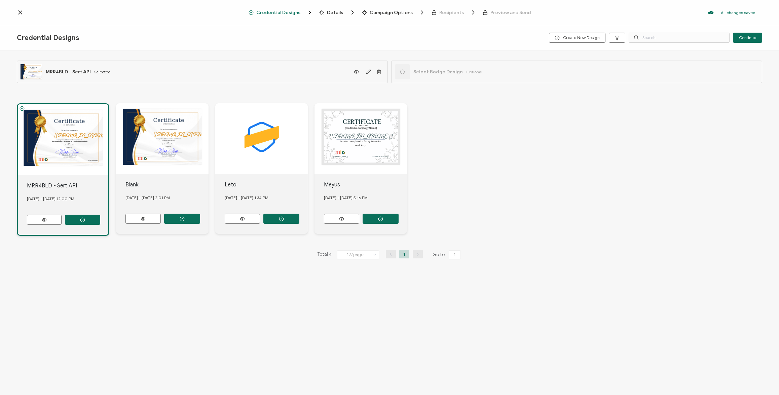
click at [385, 14] on span "Campaign Options" at bounding box center [390, 12] width 43 height 5
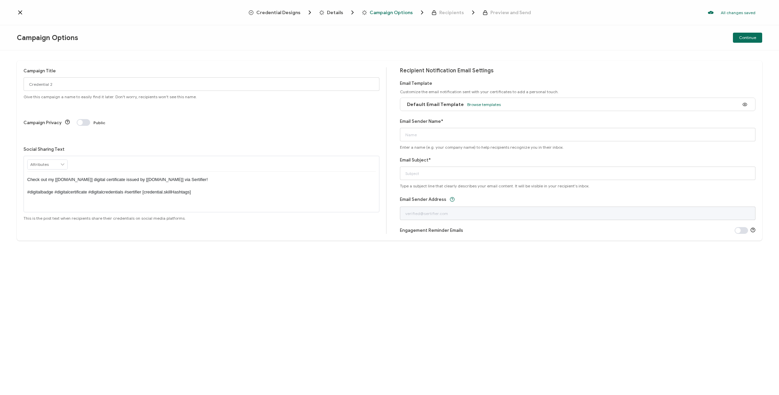
click at [329, 11] on span "Details" at bounding box center [335, 12] width 16 height 5
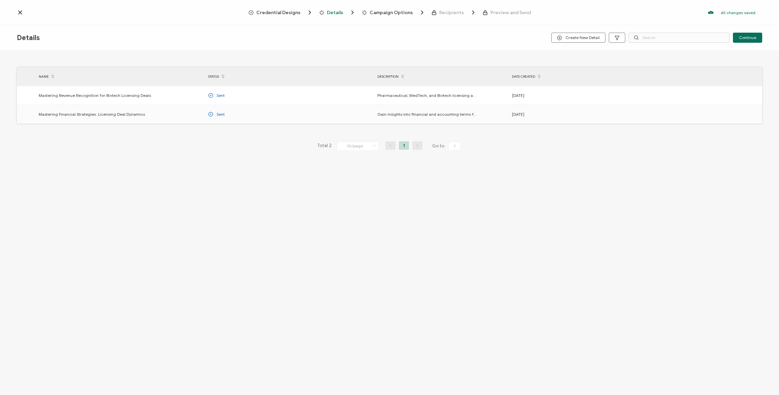
click at [445, 14] on span "Recipients" at bounding box center [451, 12] width 25 height 5
click at [30, 15] on div at bounding box center [133, 12] width 232 height 7
click at [21, 15] on icon at bounding box center [20, 12] width 7 height 7
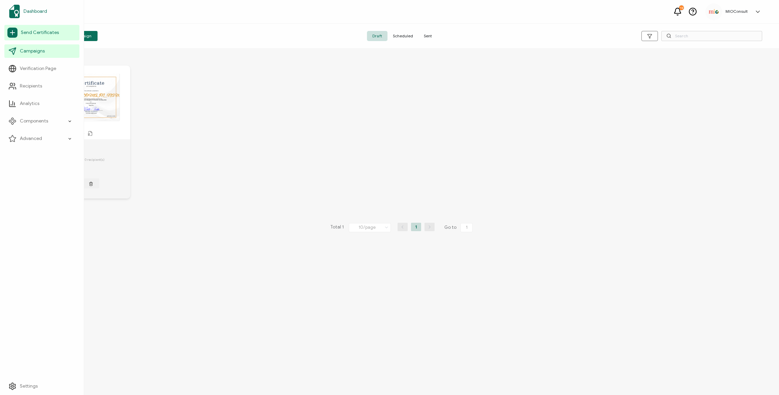
click at [38, 11] on span "Dashboard" at bounding box center [36, 11] width 24 height 7
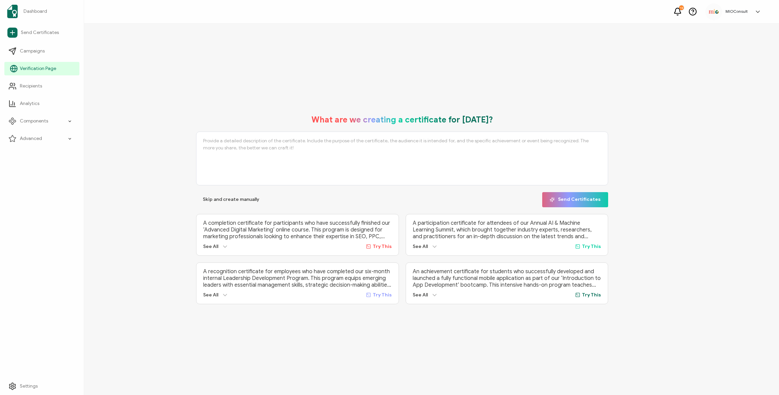
click at [38, 69] on span "Verification Page" at bounding box center [38, 68] width 36 height 7
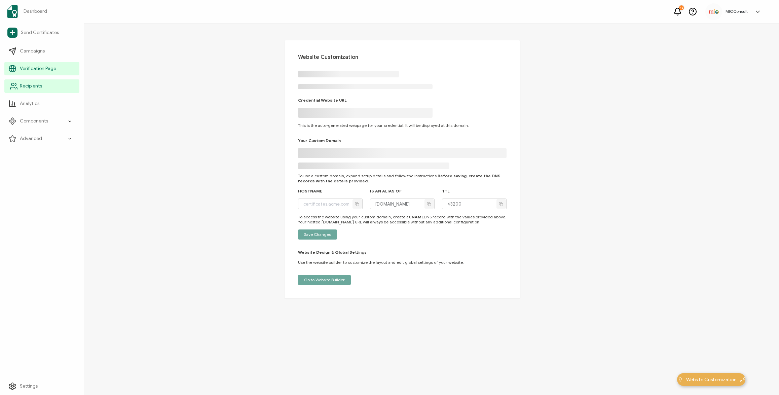
type input "ninjas-in-pajamas.verified.cv"
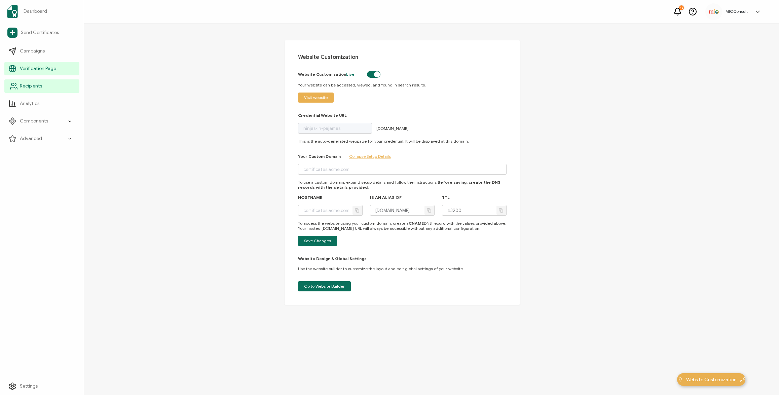
click at [44, 87] on link "Recipients" at bounding box center [41, 85] width 75 height 13
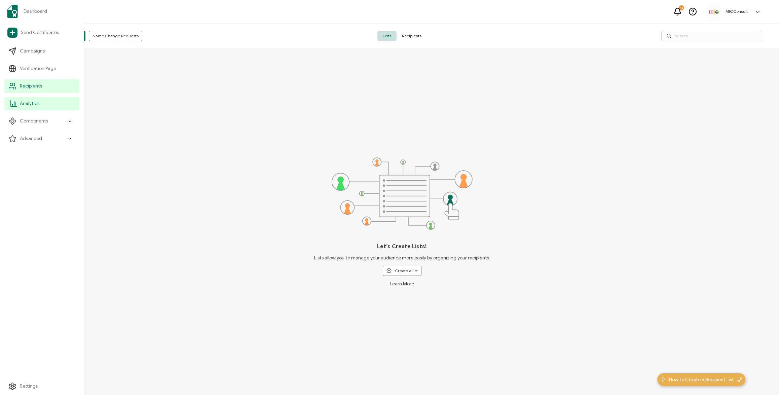
click at [39, 103] on link "Analytics" at bounding box center [41, 103] width 75 height 13
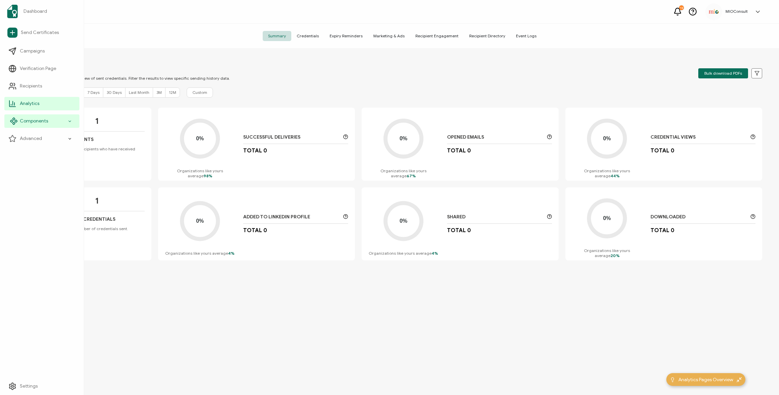
click at [36, 121] on span "Components" at bounding box center [34, 121] width 28 height 7
click at [48, 141] on span "Credential Designs" at bounding box center [44, 138] width 41 height 7
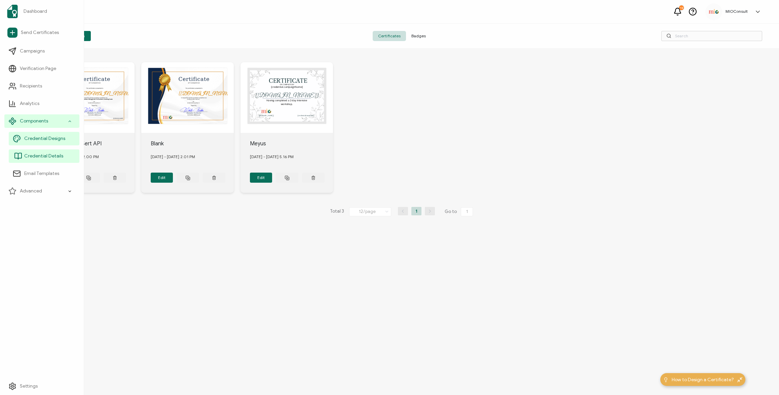
click at [41, 157] on span "Credential Details" at bounding box center [43, 156] width 39 height 7
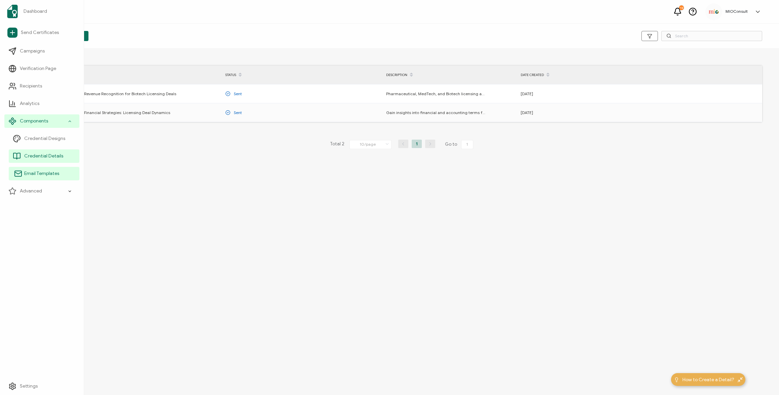
click at [46, 175] on span "Email Templates" at bounding box center [41, 173] width 35 height 7
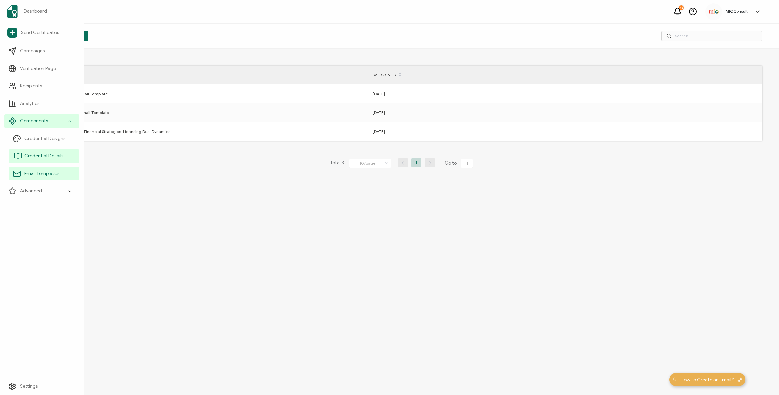
click at [47, 155] on span "Credential Details" at bounding box center [43, 156] width 39 height 7
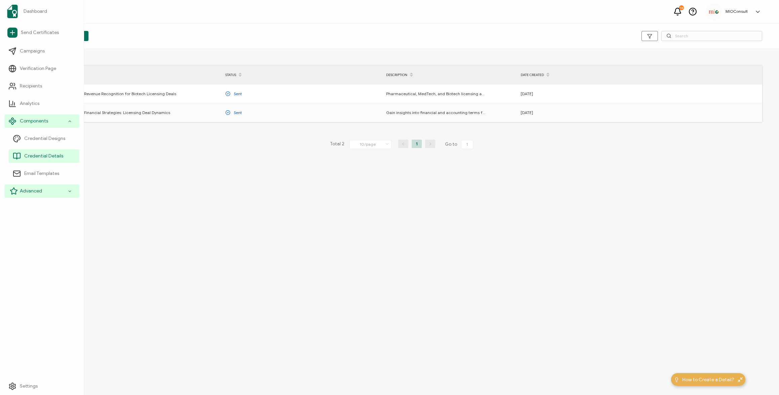
click at [33, 193] on span "Advanced" at bounding box center [31, 191] width 22 height 7
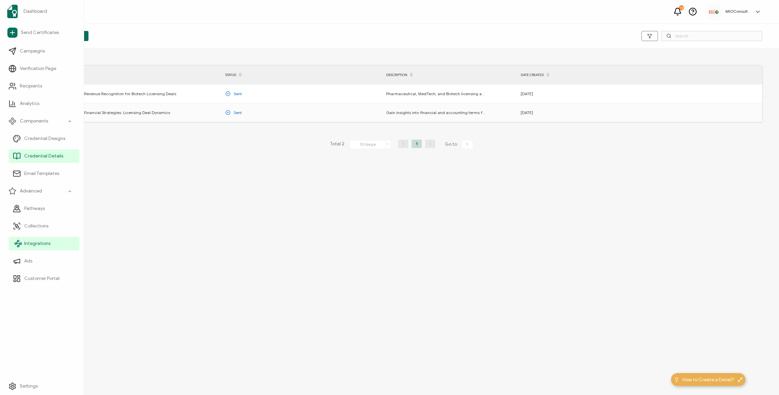
click at [39, 245] on span "Integrations" at bounding box center [37, 243] width 26 height 7
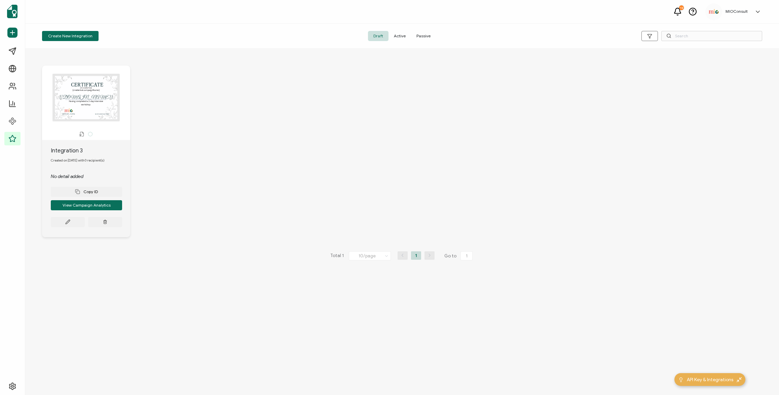
click at [398, 36] on span "Active" at bounding box center [399, 36] width 23 height 10
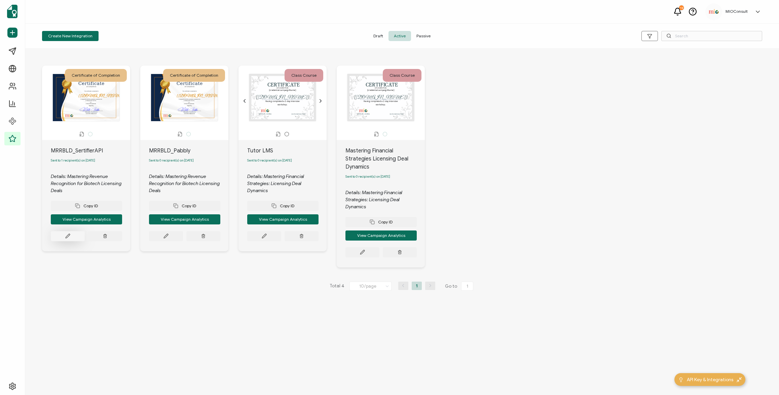
click at [71, 239] on button at bounding box center [68, 236] width 34 height 10
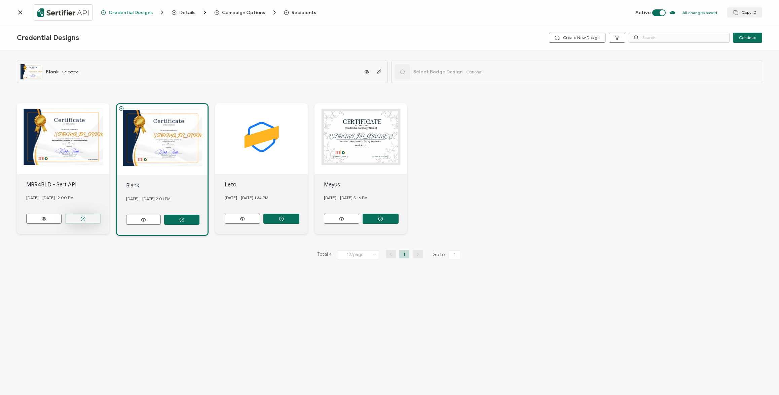
click at [87, 219] on button "button" at bounding box center [83, 218] width 36 height 10
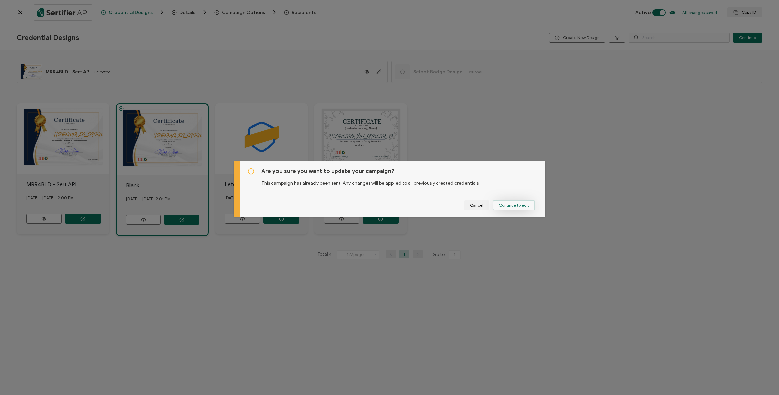
click at [512, 201] on button "Continue to edit" at bounding box center [514, 205] width 42 height 10
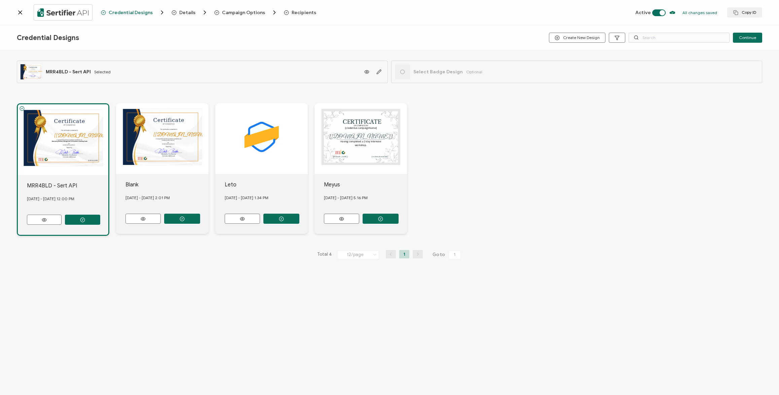
click at [22, 14] on icon at bounding box center [19, 12] width 3 height 3
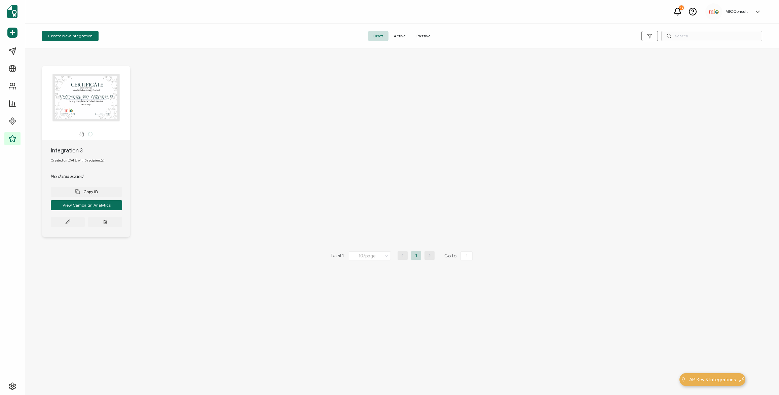
click at [402, 34] on span "Active" at bounding box center [399, 36] width 23 height 10
